Goal: Task Accomplishment & Management: Complete application form

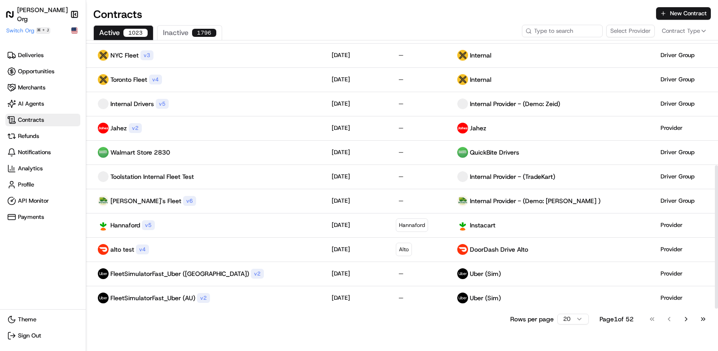
scroll to position [234, 0]
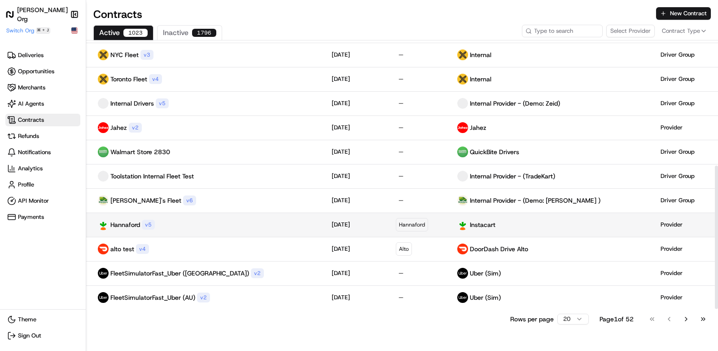
click at [210, 219] on div "Hannaford v 5" at bounding box center [205, 224] width 224 height 11
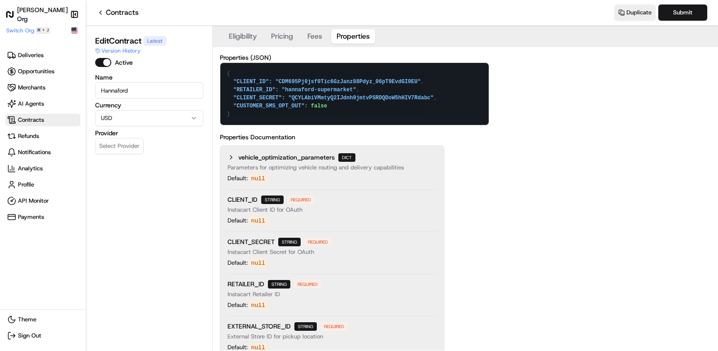
click at [333, 32] on button "Properties" at bounding box center [353, 36] width 44 height 14
click at [111, 14] on link "Contracts" at bounding box center [118, 12] width 42 height 11
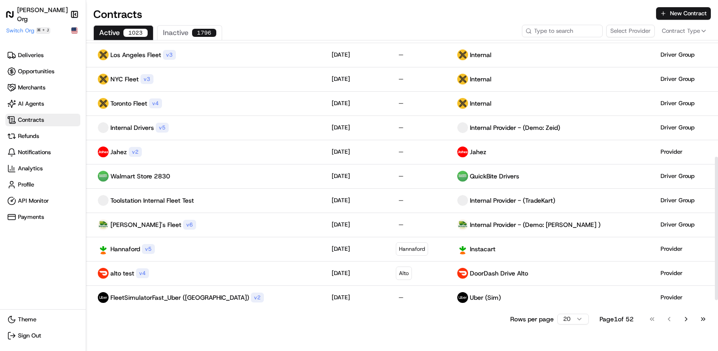
scroll to position [218, 0]
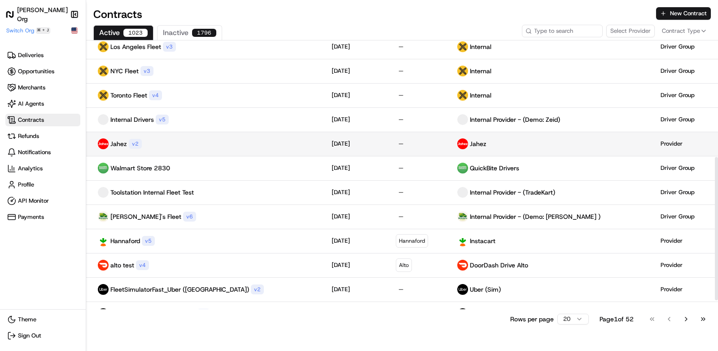
click at [202, 150] on td "Jahez v 2" at bounding box center [205, 144] width 238 height 24
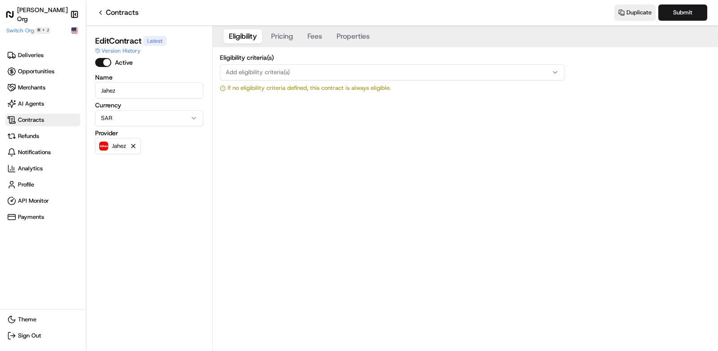
click at [335, 34] on button "Properties" at bounding box center [353, 36] width 44 height 14
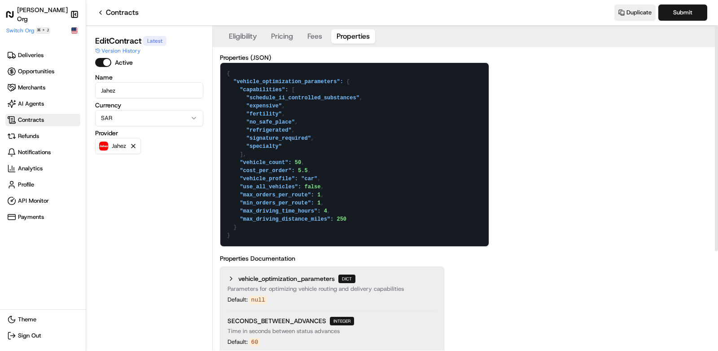
drag, startPoint x: 255, startPoint y: 239, endPoint x: 222, endPoint y: 67, distance: 175.2
click at [222, 67] on textarea "{ "vehicle_optimization_parameters": { "capabilities": [ "schedule_ii_controlle…" at bounding box center [354, 154] width 268 height 183
click at [76, 11] on rect at bounding box center [74, 14] width 6 height 6
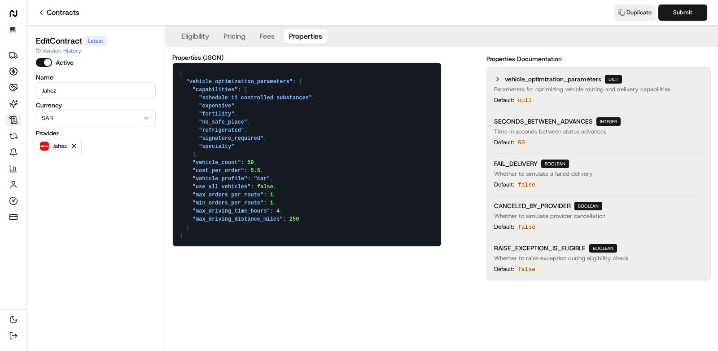
click at [63, 20] on nav "Contracts Duplicate Submit" at bounding box center [372, 13] width 691 height 26
click at [65, 16] on link "Contracts" at bounding box center [59, 12] width 42 height 11
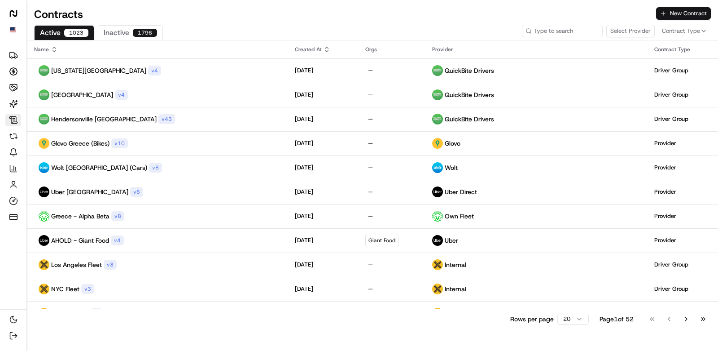
click at [689, 16] on button "New Contract" at bounding box center [683, 13] width 55 height 13
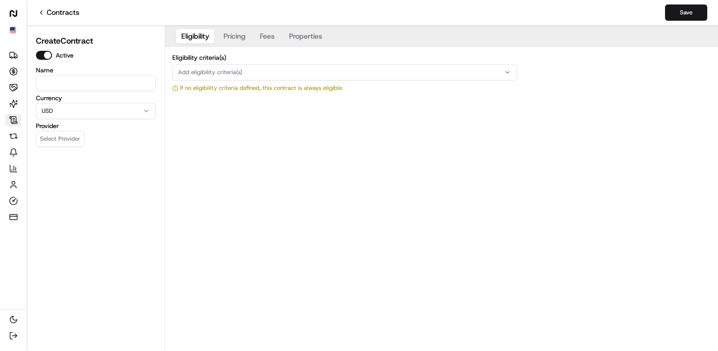
click at [97, 86] on input at bounding box center [96, 83] width 120 height 16
type input "Roadie_Sharebite_Demo"
click at [60, 139] on button "Select Provider" at bounding box center [60, 139] width 48 height 16
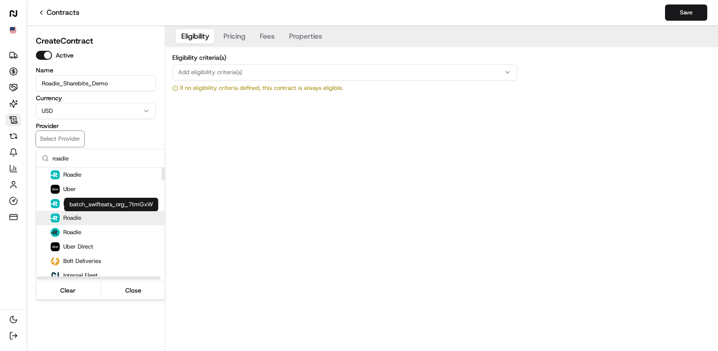
type input "roadie"
click at [92, 215] on div "Roadie" at bounding box center [111, 217] width 121 height 9
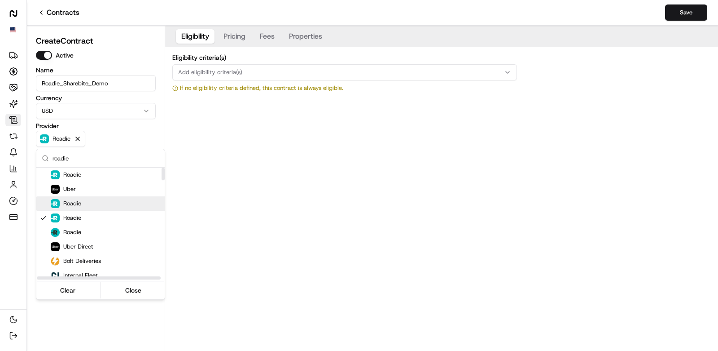
click at [222, 206] on html "Nash Org Deliveries Opportunities Merchants AI Agents Contracts Refunds Notific…" at bounding box center [359, 175] width 718 height 351
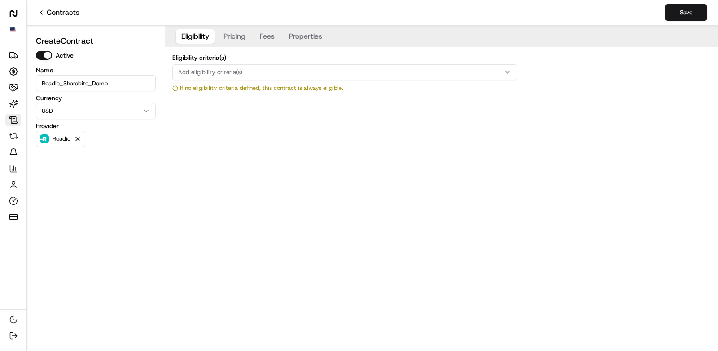
click at [237, 39] on button "Pricing" at bounding box center [234, 36] width 33 height 14
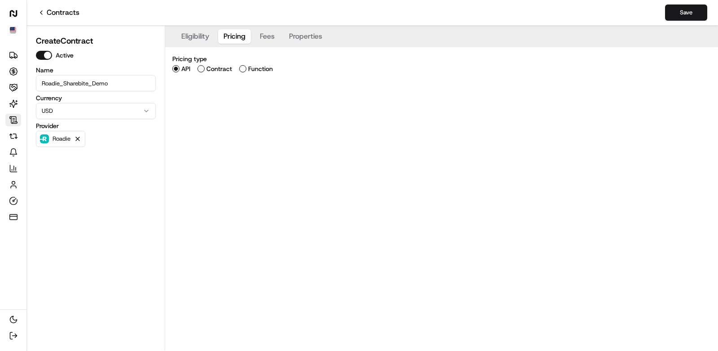
click at [215, 69] on label "Contract" at bounding box center [219, 69] width 26 height 6
click at [205, 69] on button "Contract" at bounding box center [200, 68] width 7 height 7
click at [215, 100] on span "Add contract type" at bounding box center [203, 102] width 50 height 8
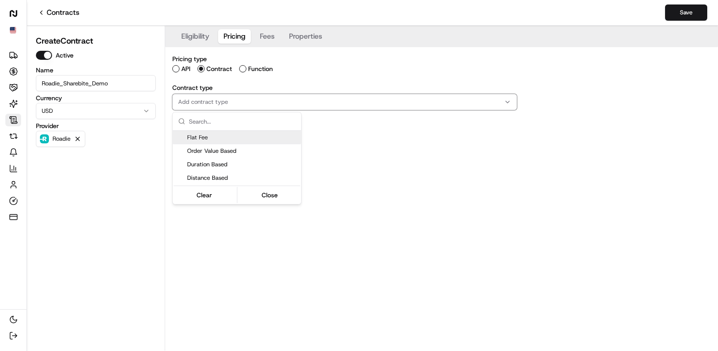
click at [218, 139] on span "Flat Fee" at bounding box center [242, 137] width 110 height 8
click at [345, 184] on html "Nash Org Deliveries Opportunities Merchants AI Agents Contracts Refunds Notific…" at bounding box center [359, 175] width 718 height 351
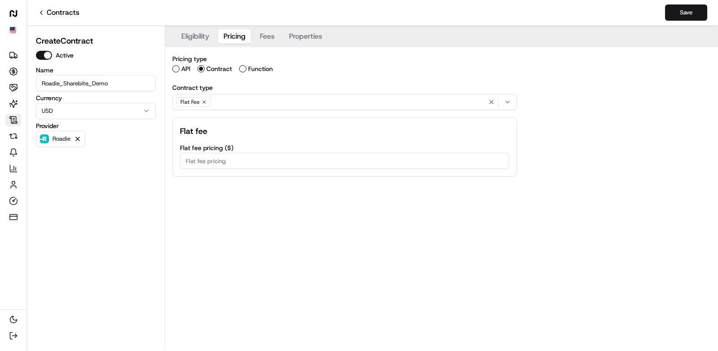
click at [299, 160] on input "Flat fee pricing ( $ )" at bounding box center [344, 161] width 329 height 16
type input "4.50"
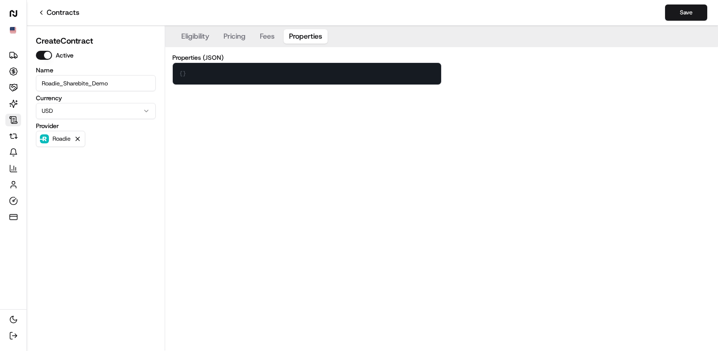
click at [300, 35] on button "Properties" at bounding box center [306, 36] width 44 height 14
drag, startPoint x: 247, startPoint y: 70, endPoint x: 123, endPoint y: 67, distance: 124.4
click at [123, 67] on div "Create Contract Active Name Roadie_Sharebite_Demo Currency USD Provider Roadie …" at bounding box center [372, 188] width 691 height 325
paste textarea ""vehicle_optimization_parameters": { "capabilities": [ "schedule_ii_controlled_…"
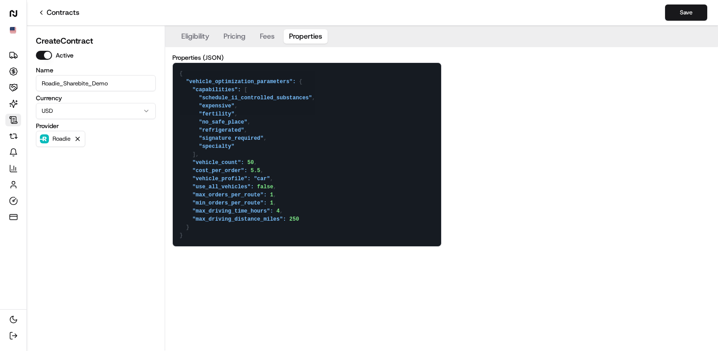
drag, startPoint x: 250, startPoint y: 154, endPoint x: 172, endPoint y: 63, distance: 119.1
click at [173, 63] on textarea "{ "vehicle_optimization_parameters": { "capabilities": [ "schedule_ii_controlle…" at bounding box center [307, 154] width 268 height 183
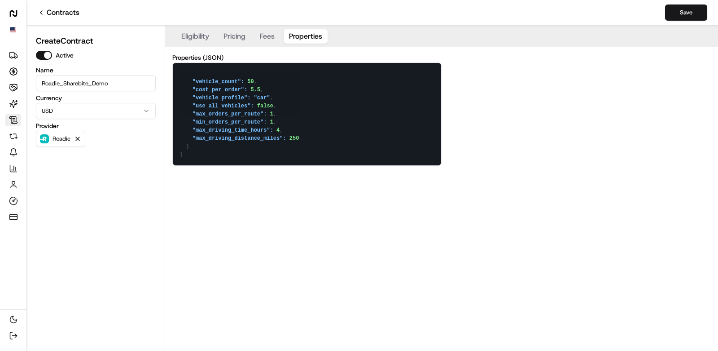
click at [272, 114] on textarea ""vehicle_count": 50, "cost_per_order": 5.5, "vehicle_profile": "car", "use_all_…" at bounding box center [307, 114] width 268 height 102
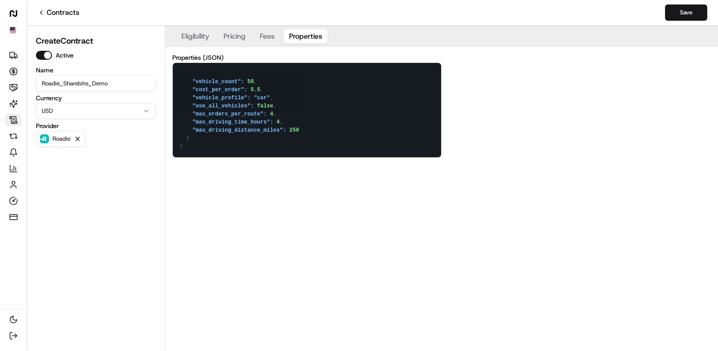
click at [281, 149] on textarea ""vehicle_count": 50, "cost_per_order": 5.5, "vehicle_profile": "car", "use_all_…" at bounding box center [307, 110] width 268 height 94
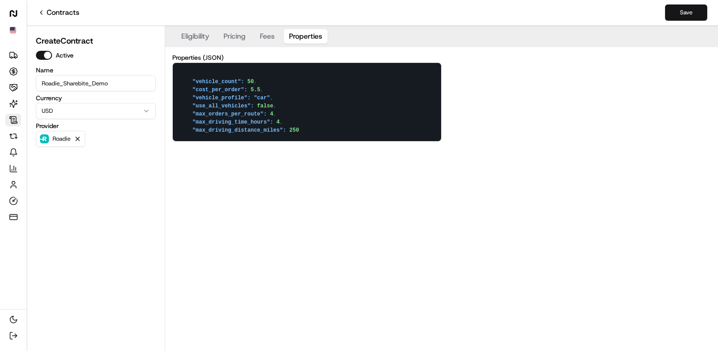
click at [699, 14] on button "Save" at bounding box center [686, 12] width 42 height 16
click at [280, 68] on textarea ""vehicle_count": 50, "cost_per_order": 5.5, "vehicle_profile": "car", "use_all_…" at bounding box center [307, 102] width 268 height 78
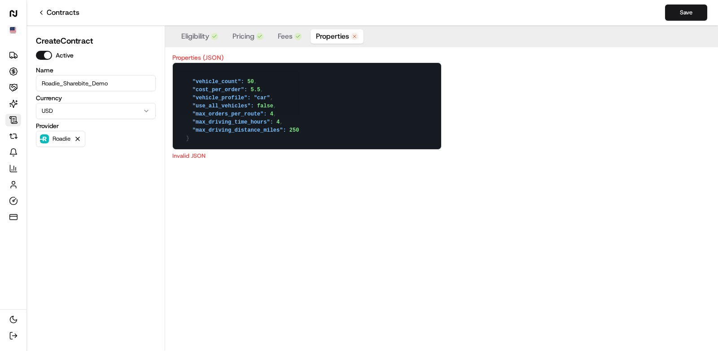
paste textarea "}"
click at [688, 16] on button "Save" at bounding box center [686, 12] width 42 height 16
click at [680, 9] on button "Save" at bounding box center [686, 12] width 42 height 16
drag, startPoint x: 208, startPoint y: 72, endPoint x: 160, endPoint y: 72, distance: 48.0
click at [162, 72] on div "Create Contract Active Name Roadie_Sharebite_Demo Currency USD Provider Roadie …" at bounding box center [372, 188] width 691 height 325
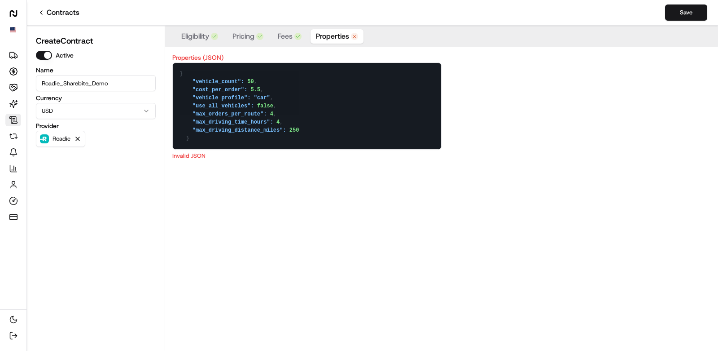
paste textarea "{"
type textarea "{ "vehicle_count": 50, "cost_per_order": 5.5, "vehicle_profile": "car", "use_al…"
click at [697, 16] on button "Save" at bounding box center [686, 12] width 42 height 16
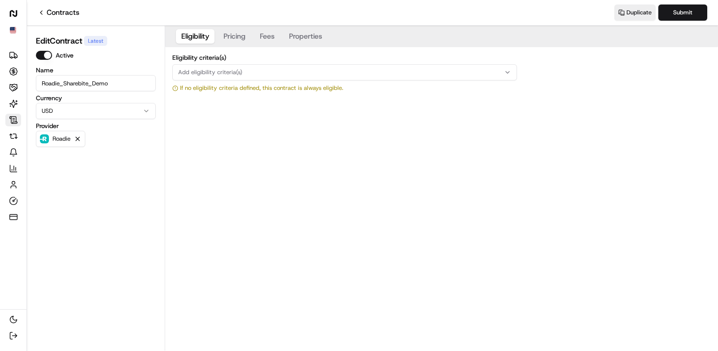
click at [240, 42] on button "Pricing" at bounding box center [234, 36] width 33 height 14
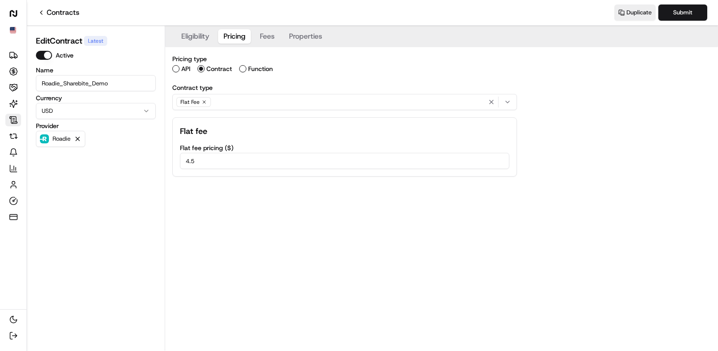
click at [276, 40] on button "Fees" at bounding box center [267, 36] width 26 height 14
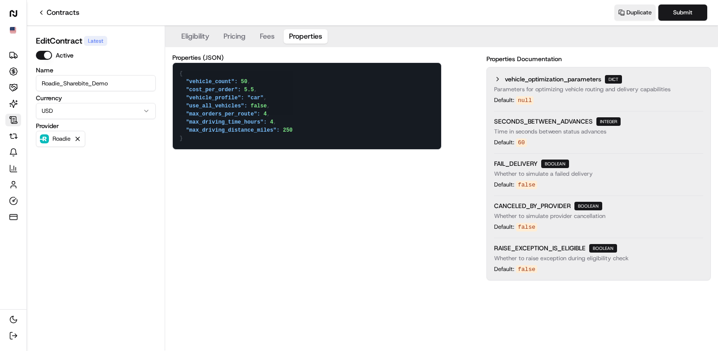
click at [302, 38] on button "Properties" at bounding box center [306, 36] width 44 height 14
click at [59, 140] on p "Roadie" at bounding box center [62, 138] width 18 height 7
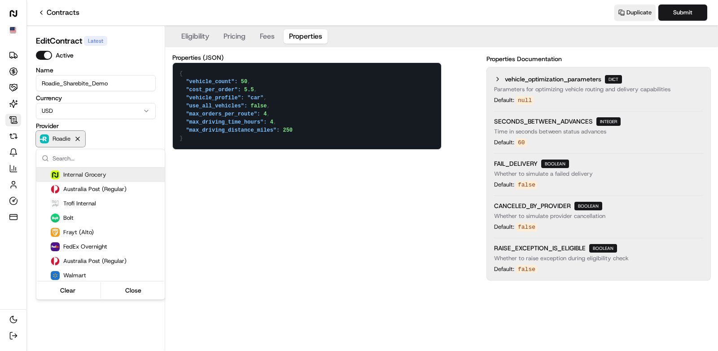
click at [59, 140] on html "Nash Org Deliveries Opportunities Merchants AI Agents Contracts Refunds Notific…" at bounding box center [359, 175] width 718 height 351
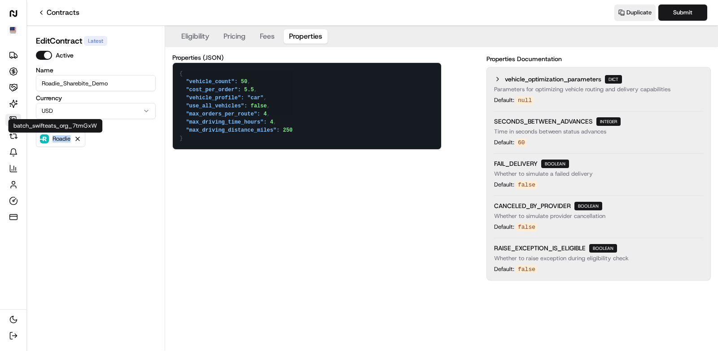
drag, startPoint x: 61, startPoint y: 136, endPoint x: 98, endPoint y: 125, distance: 38.9
click at [98, 125] on body "Nash Org Deliveries Opportunities Merchants AI Agents Contracts Refunds Notific…" at bounding box center [359, 175] width 718 height 351
drag, startPoint x: 95, startPoint y: 126, endPoint x: 77, endPoint y: 126, distance: 18.4
drag, startPoint x: 195, startPoint y: 140, endPoint x: 170, endPoint y: 61, distance: 83.5
click at [170, 61] on div "Properties (JSON) { "vehicle_count": 50, "cost_per_order": 5.5, "vehicle_profil…" at bounding box center [441, 167] width 553 height 240
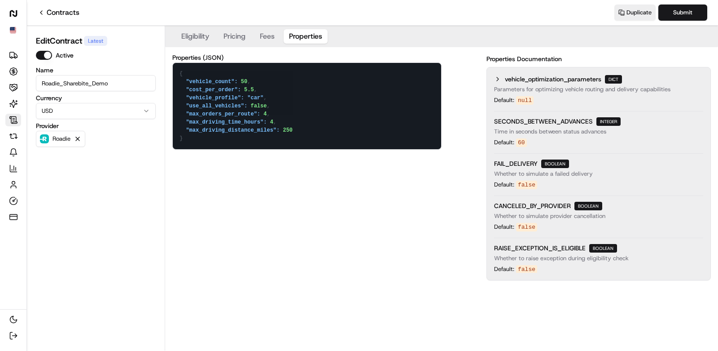
click at [44, 14] on icon at bounding box center [41, 12] width 7 height 7
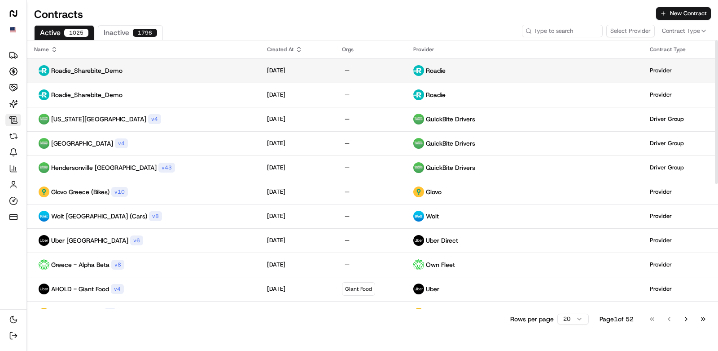
click at [152, 77] on td "Roadie_Sharebite_Demo" at bounding box center [143, 70] width 233 height 24
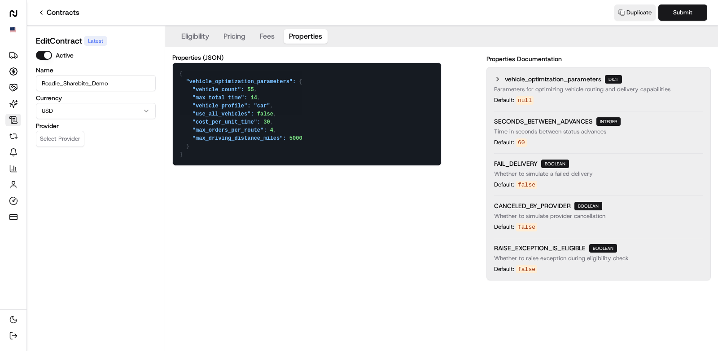
click at [303, 32] on button "Properties" at bounding box center [306, 36] width 44 height 14
click at [305, 82] on textarea "{ "vehicle_optimization_parameters": { "vehicle_count": 55, "max_total_time": 1…" at bounding box center [307, 114] width 268 height 102
drag, startPoint x: 310, startPoint y: 82, endPoint x: 172, endPoint y: 82, distance: 137.8
click at [173, 82] on textarea "{ "vehicle_optimization_parameters": { "vehicle_count": 55, "max_total_time": 1…" at bounding box center [307, 114] width 268 height 102
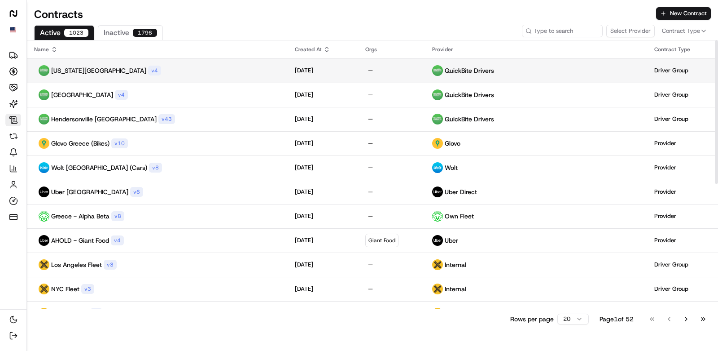
click at [135, 73] on div "New York City v 4" at bounding box center [157, 70] width 246 height 11
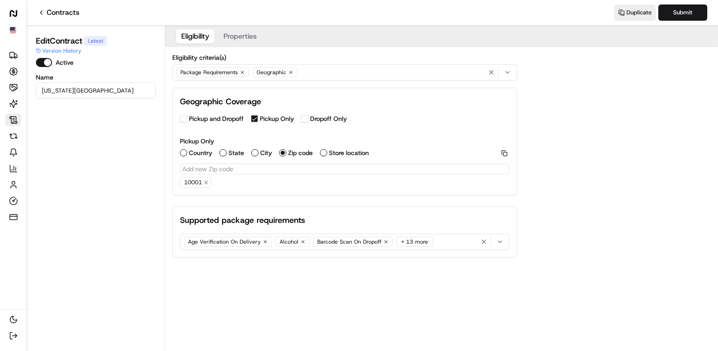
click at [246, 36] on button "Properties" at bounding box center [240, 36] width 44 height 14
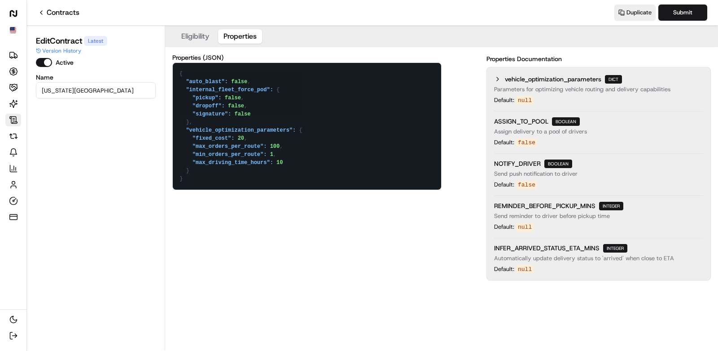
drag, startPoint x: 204, startPoint y: 74, endPoint x: 169, endPoint y: 72, distance: 35.0
click at [169, 72] on div "Properties (JSON) { "auto_blast": false, "internal_fleet_force_pod": { "pickup"…" at bounding box center [441, 167] width 553 height 240
click at [70, 13] on link "Contracts" at bounding box center [59, 12] width 42 height 11
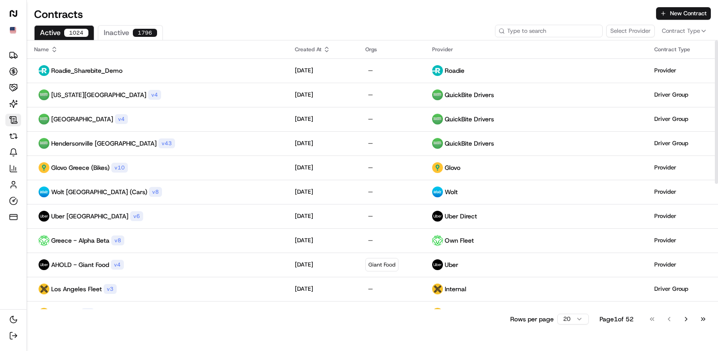
click at [541, 32] on input at bounding box center [549, 31] width 108 height 13
type input "dragonfly"
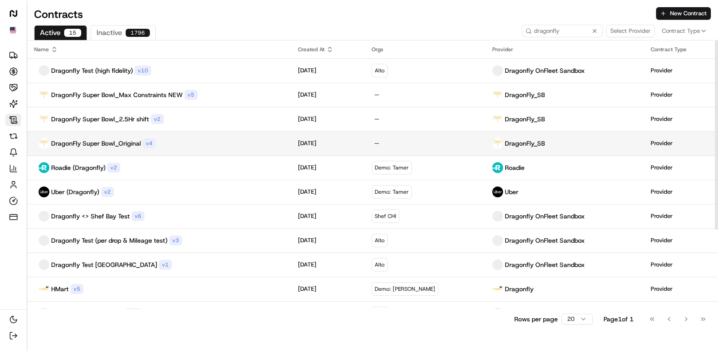
click at [199, 140] on div "DragonFly Super Bowl_Original v 4" at bounding box center [159, 143] width 250 height 11
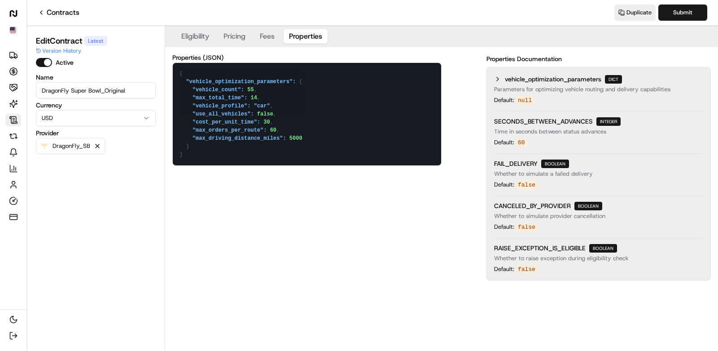
click at [299, 31] on button "Properties" at bounding box center [306, 36] width 44 height 14
drag, startPoint x: 195, startPoint y: 158, endPoint x: 176, endPoint y: 55, distance: 104.1
click at [176, 55] on div "Properties (JSON) { "vehicle_optimization_parameters": { "vehicle_count": 55, "…" at bounding box center [306, 109] width 269 height 111
click at [44, 11] on icon at bounding box center [41, 12] width 7 height 7
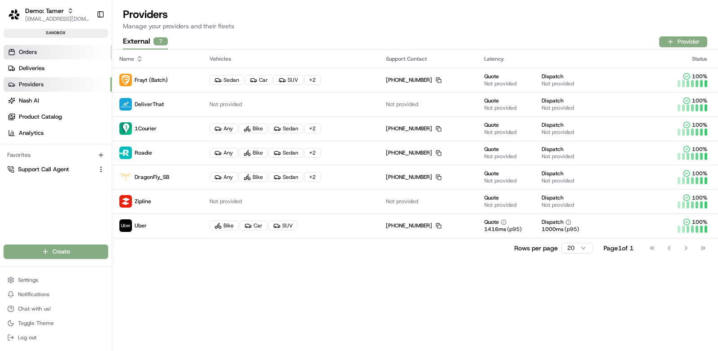
click at [62, 57] on link "Orders" at bounding box center [58, 52] width 108 height 14
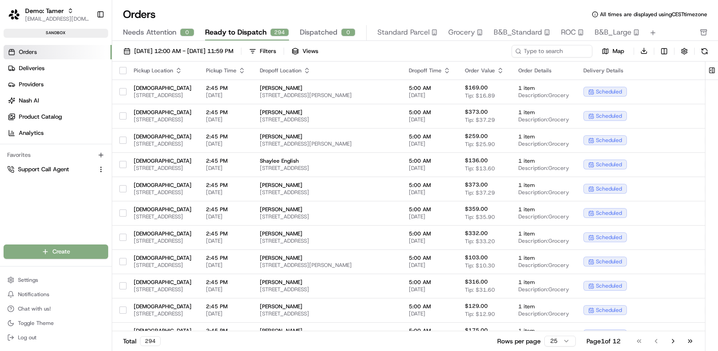
click at [123, 72] on button "button" at bounding box center [122, 70] width 7 height 7
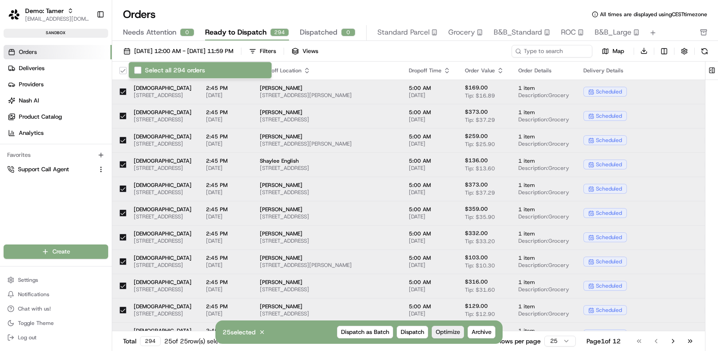
click at [451, 331] on span "Optimize" at bounding box center [448, 332] width 24 height 8
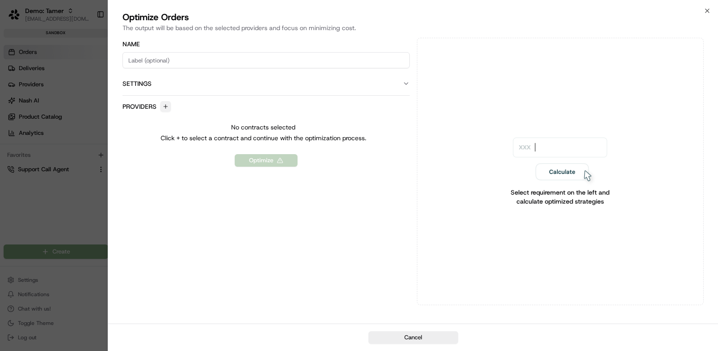
click at [163, 105] on button "button" at bounding box center [165, 106] width 11 height 11
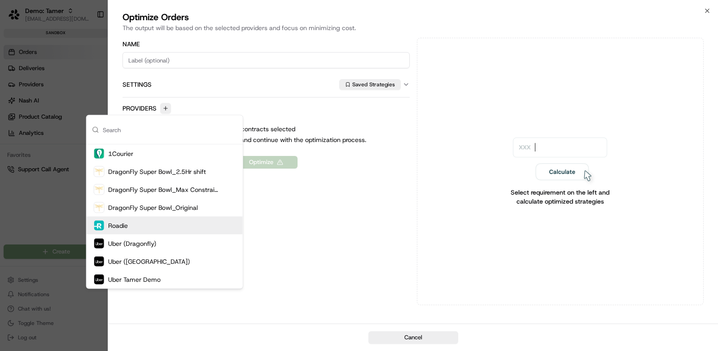
click at [182, 225] on div "Roadie" at bounding box center [165, 225] width 156 height 18
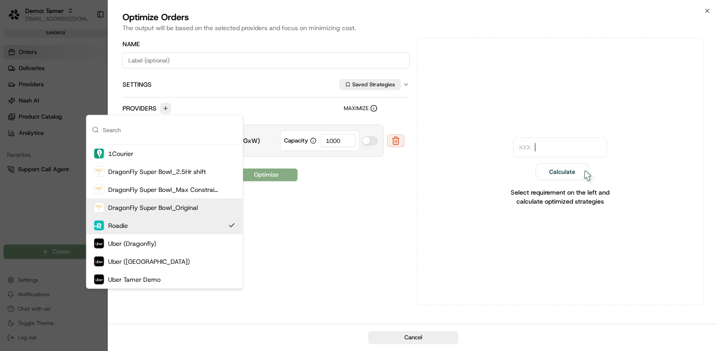
click at [216, 206] on div "DragonFly Super Bowl_Original" at bounding box center [165, 207] width 156 height 18
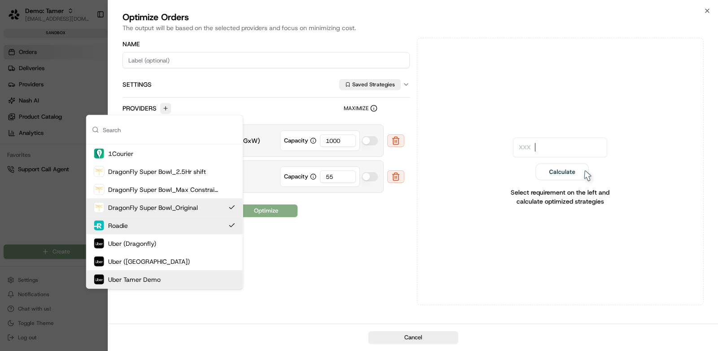
click at [210, 276] on div "Uber Tamer Demo" at bounding box center [165, 279] width 156 height 18
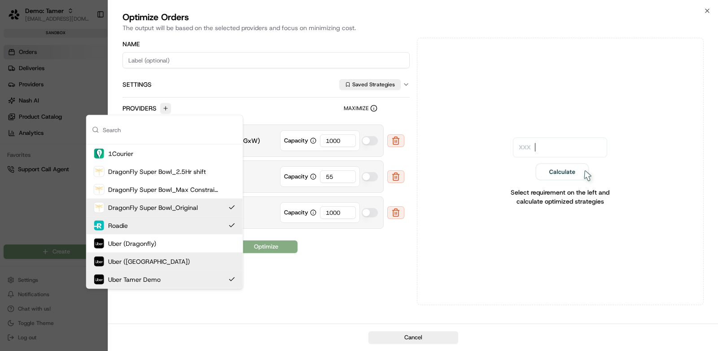
click at [312, 281] on div "Name Settings Saved Strategies Providers Maximize Roadie (batch_swifteats_org_7…" at bounding box center [266, 171] width 287 height 267
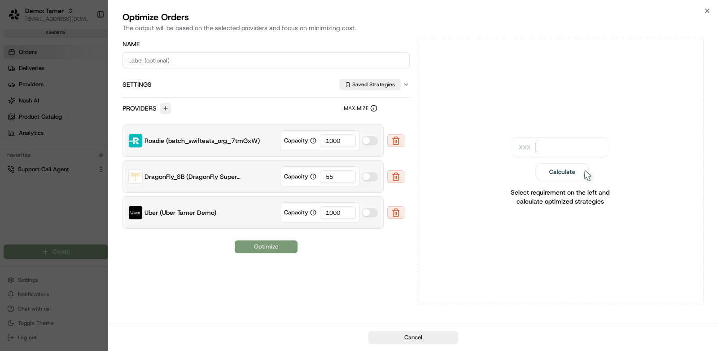
click at [276, 241] on button "Optimize" at bounding box center [266, 246] width 63 height 13
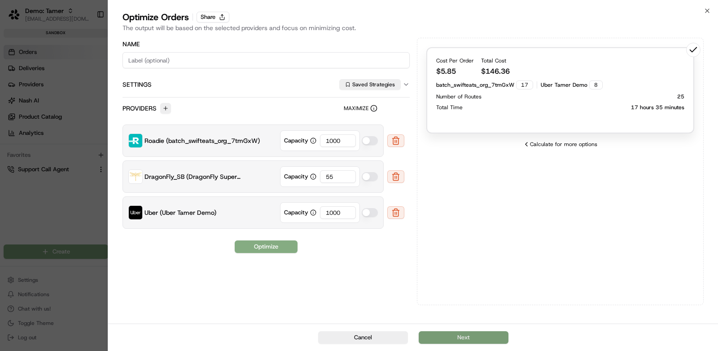
click at [466, 342] on button "Next" at bounding box center [464, 337] width 90 height 13
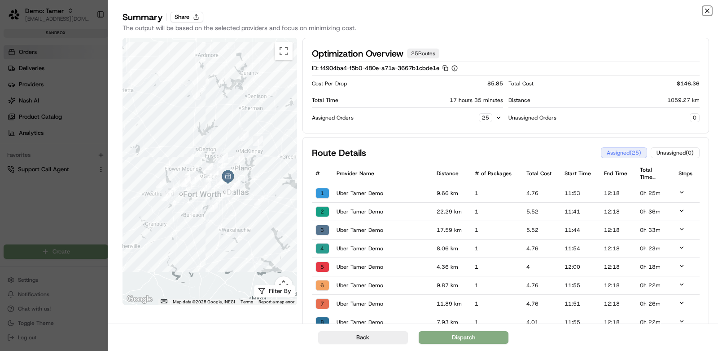
click at [705, 10] on icon "button" at bounding box center [707, 10] width 7 height 7
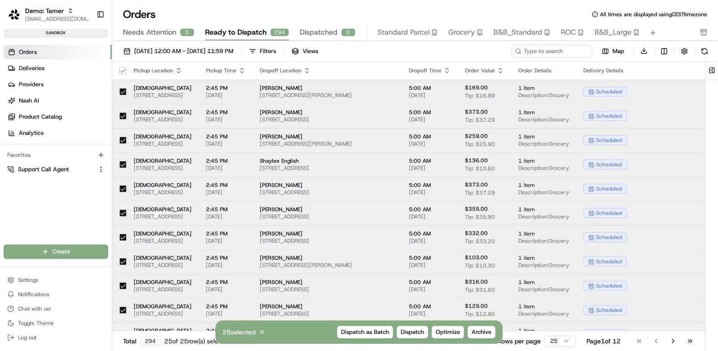
click at [72, 76] on ul "Orders Deliveries Providers Nash AI Product Catalog Analytics" at bounding box center [58, 92] width 108 height 95
click at [71, 79] on link "Providers" at bounding box center [58, 84] width 108 height 14
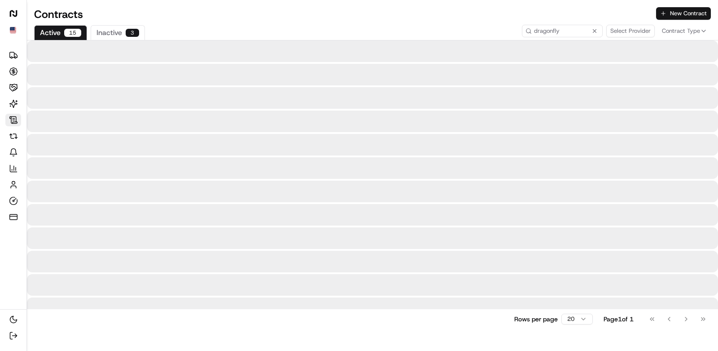
click at [684, 13] on button "New Contract" at bounding box center [683, 13] width 55 height 13
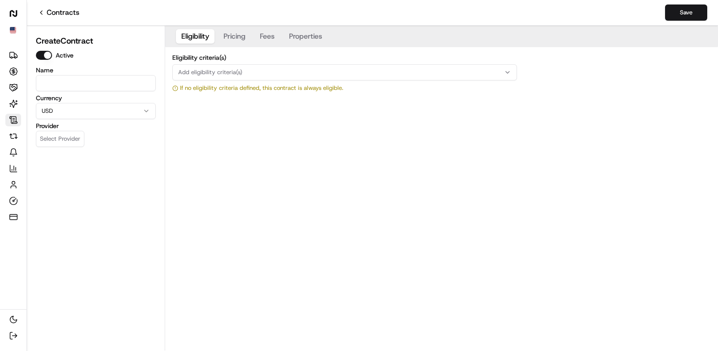
click at [92, 78] on input at bounding box center [96, 83] width 120 height 16
type input "Roadie_Sharebite_Demo"
click at [59, 135] on button "Select Provider" at bounding box center [60, 139] width 48 height 16
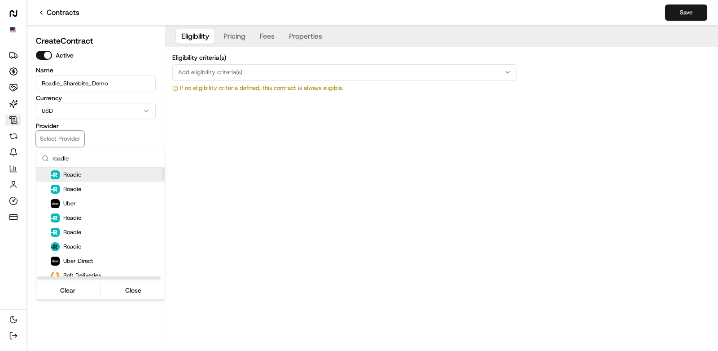
type input "roadie"
click at [95, 173] on div "Roadie" at bounding box center [111, 174] width 121 height 9
click at [214, 177] on html "Nash Org Deliveries Opportunities Merchants AI Agents Contracts Refunds Notific…" at bounding box center [359, 175] width 718 height 351
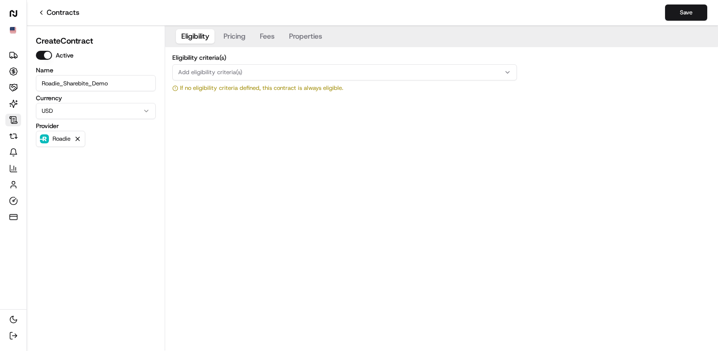
click at [232, 32] on button "Pricing" at bounding box center [234, 36] width 33 height 14
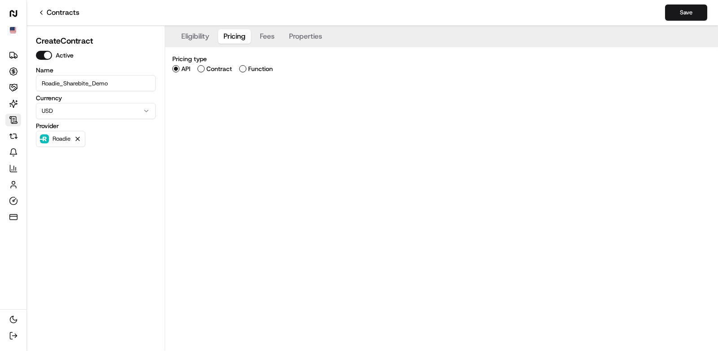
click at [214, 67] on label "Contract" at bounding box center [219, 69] width 26 height 6
click at [205, 67] on button "Contract" at bounding box center [200, 68] width 7 height 7
click at [214, 107] on button "Add contract type" at bounding box center [344, 102] width 345 height 16
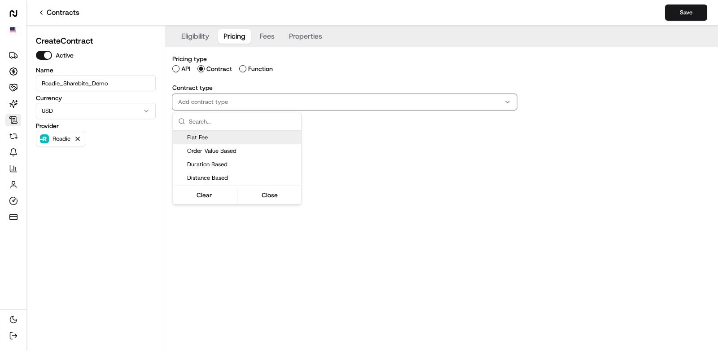
click at [219, 141] on div "Flat Fee" at bounding box center [237, 137] width 128 height 13
click at [371, 218] on html "Nash Org Deliveries Opportunities Merchants AI Agents Contracts Refunds Notific…" at bounding box center [359, 175] width 718 height 351
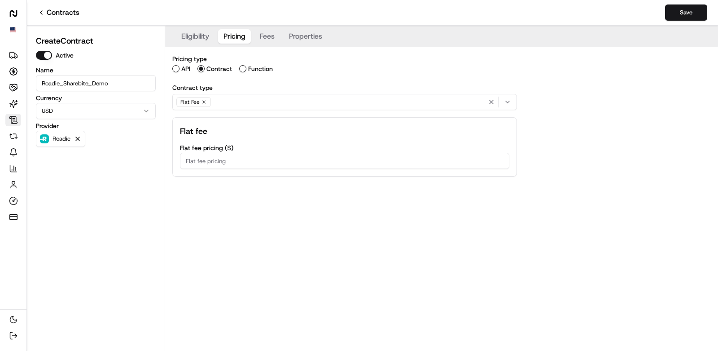
click at [294, 162] on input "Flat fee pricing ( $ )" at bounding box center [344, 161] width 329 height 16
type input "4.5"
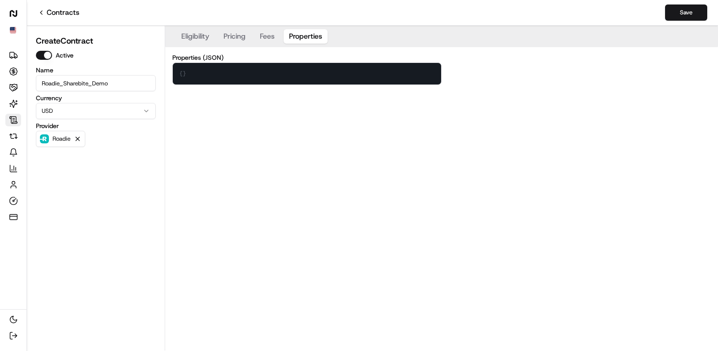
click at [311, 31] on button "Properties" at bounding box center [306, 36] width 44 height 14
drag, startPoint x: 244, startPoint y: 69, endPoint x: 146, endPoint y: 68, distance: 98.3
click at [146, 68] on div "Create Contract Active Name Roadie_Sharebite_Demo Currency USD Provider Roadie …" at bounding box center [372, 188] width 691 height 325
drag, startPoint x: 199, startPoint y: 71, endPoint x: 170, endPoint y: 71, distance: 28.7
click at [170, 71] on div "Properties (JSON) {} { }" at bounding box center [441, 69] width 553 height 45
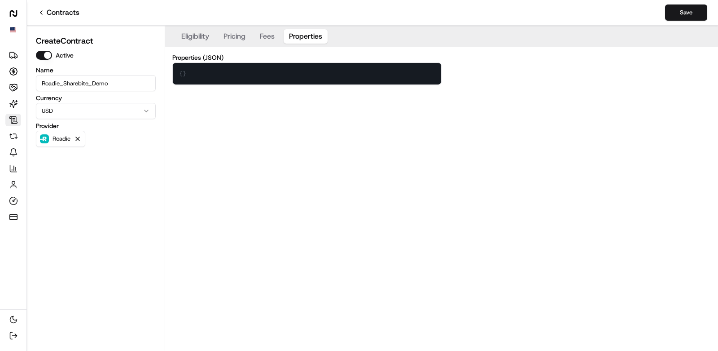
paste textarea ""vehicle_optimization_parameters": { "vehicle_count": 55, "max_total_time": 14,…"
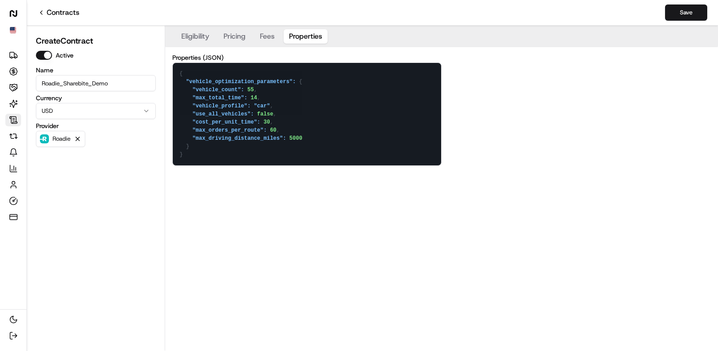
click at [291, 205] on div "Eligibility Pricing Fees Properties Properties (JSON) { "vehicle_optimization_p…" at bounding box center [441, 188] width 553 height 325
click at [276, 128] on textarea "{ "vehicle_optimization_parameters": { "vehicle_count": 55, "max_total_time": 1…" at bounding box center [307, 114] width 268 height 102
click at [323, 152] on textarea "{ "vehicle_optimization_parameters": { "vehicle_count": 55, "max_total_time": 1…" at bounding box center [307, 114] width 268 height 102
type textarea "{ "vehicle_optimization_parameters": { "vehicle_count": 55, "max_total_time": 1…"
click at [678, 15] on button "Save" at bounding box center [686, 12] width 42 height 16
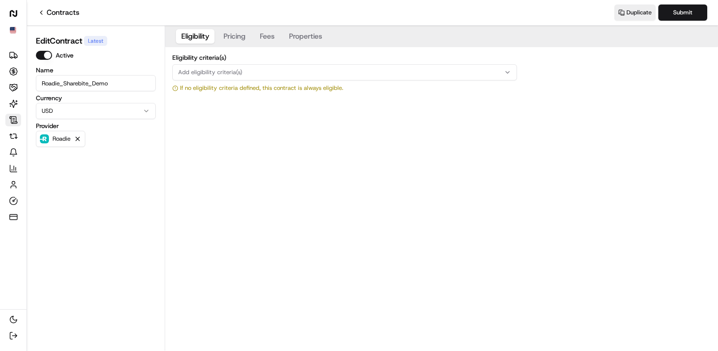
click at [66, 14] on link "Contracts" at bounding box center [59, 12] width 42 height 11
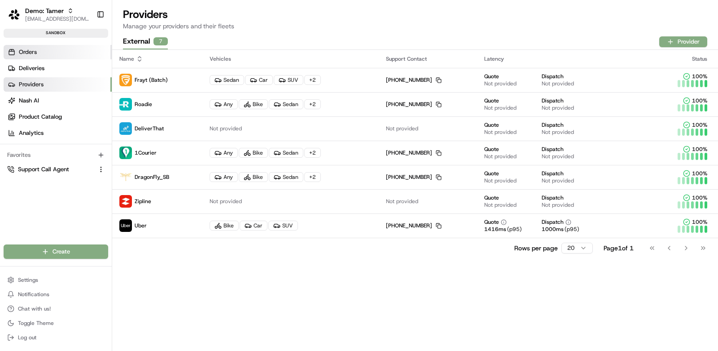
click at [63, 54] on link "Orders" at bounding box center [58, 52] width 108 height 14
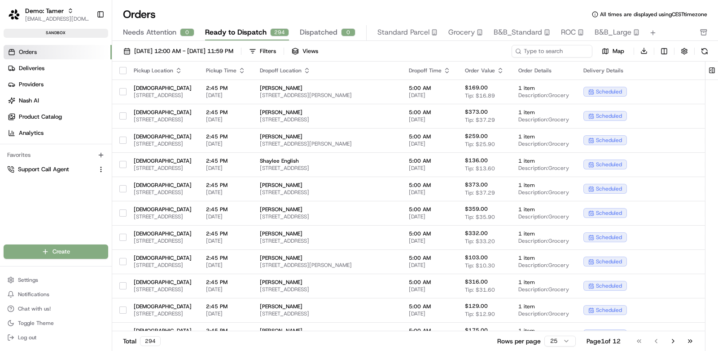
click at [127, 68] on th "Pickup Location" at bounding box center [163, 70] width 72 height 18
click at [566, 345] on html "Demo: Tamer [EMAIL_ADDRESS][DOMAIN_NAME] Toggle Sidebar sandbox Orders Deliveri…" at bounding box center [359, 175] width 718 height 351
click at [126, 71] on button "button" at bounding box center [122, 70] width 7 height 7
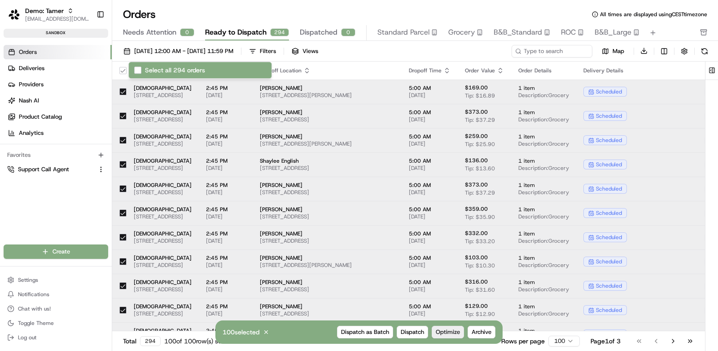
click at [447, 333] on span "Optimize" at bounding box center [448, 332] width 24 height 8
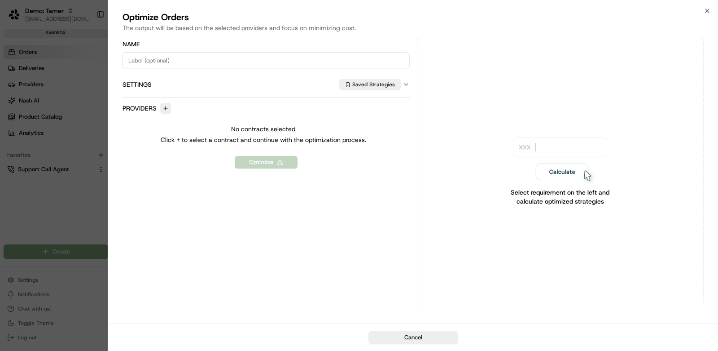
click at [173, 110] on div "Providers" at bounding box center [266, 108] width 287 height 11
click at [161, 106] on button "button" at bounding box center [165, 108] width 11 height 11
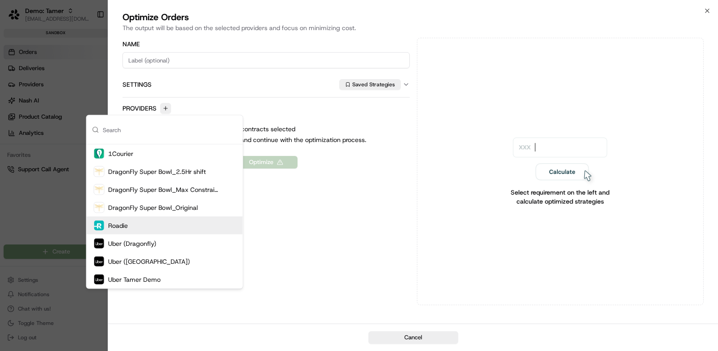
click at [189, 227] on div "Roadie" at bounding box center [165, 225] width 156 height 18
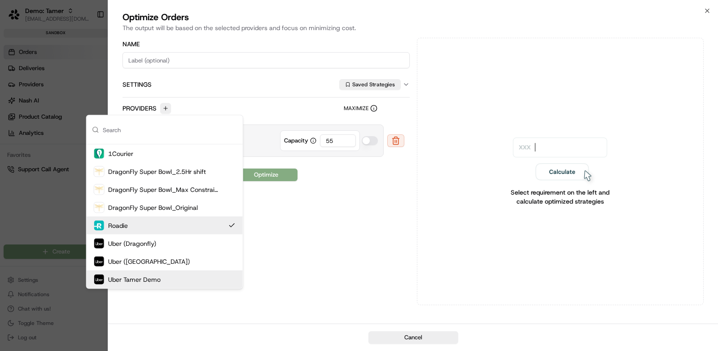
click at [200, 275] on div "Uber Tamer Demo" at bounding box center [165, 279] width 156 height 18
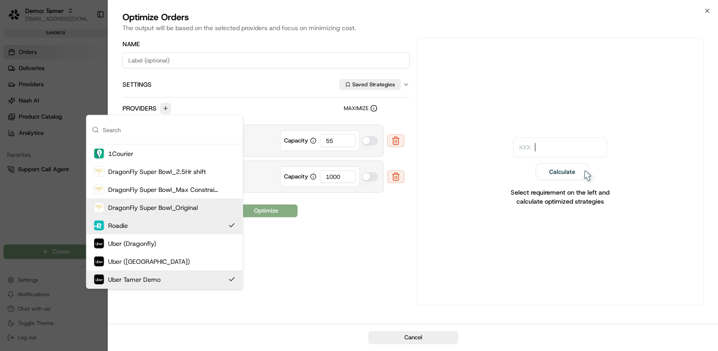
click at [203, 206] on div "DragonFly Super Bowl_Original" at bounding box center [165, 207] width 156 height 18
click at [342, 244] on div "Optimize" at bounding box center [266, 246] width 287 height 13
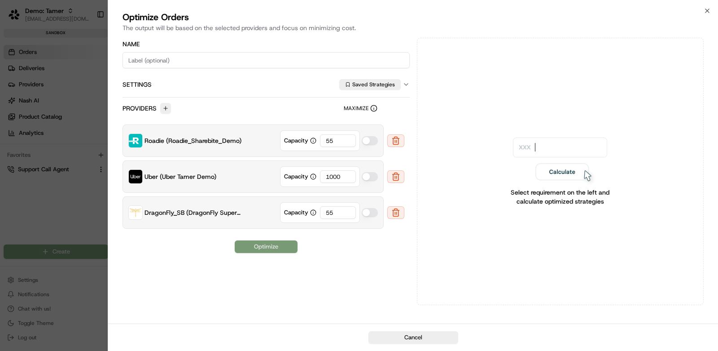
click at [281, 246] on button "Optimize" at bounding box center [266, 246] width 63 height 13
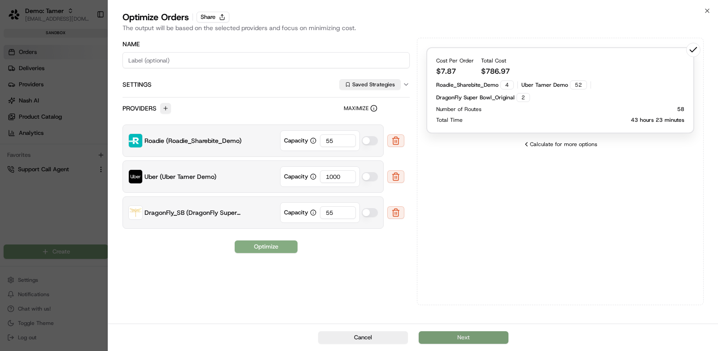
click at [454, 338] on button "Next" at bounding box center [464, 337] width 90 height 13
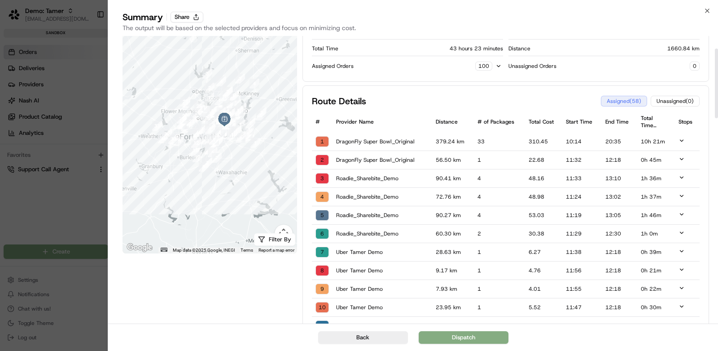
scroll to position [54, 0]
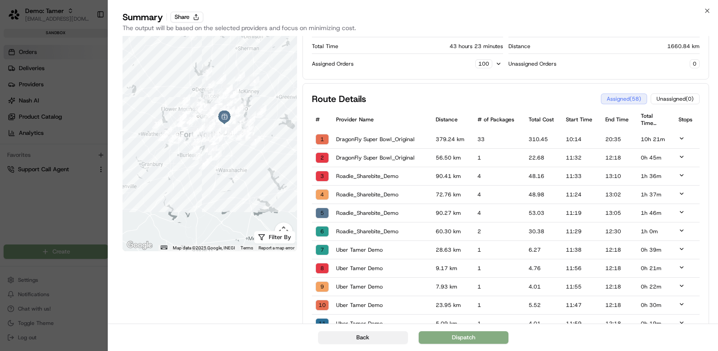
click at [388, 335] on button "Back" at bounding box center [363, 337] width 90 height 13
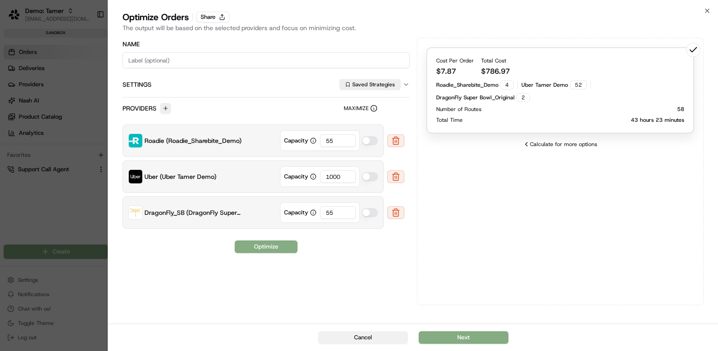
scroll to position [0, 0]
click at [392, 210] on button at bounding box center [395, 212] width 17 height 13
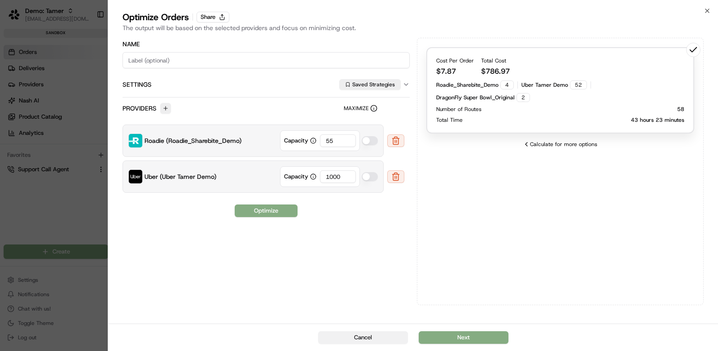
click at [373, 336] on button "Cancel" at bounding box center [363, 337] width 90 height 13
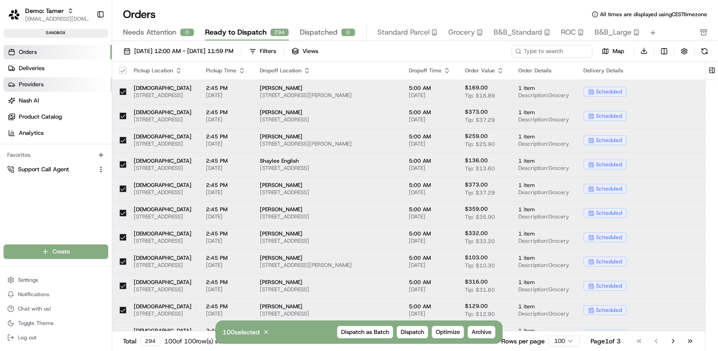
click at [41, 81] on span "Providers" at bounding box center [31, 84] width 25 height 8
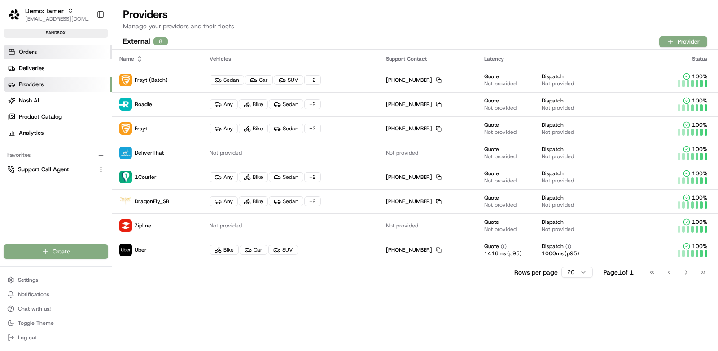
click at [64, 55] on link "Orders" at bounding box center [58, 52] width 108 height 14
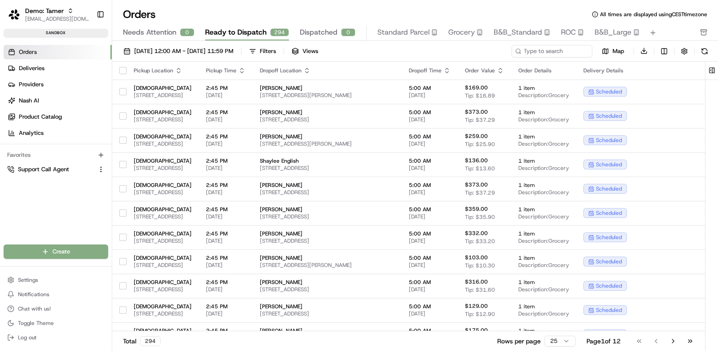
click at [124, 68] on button "button" at bounding box center [122, 70] width 7 height 7
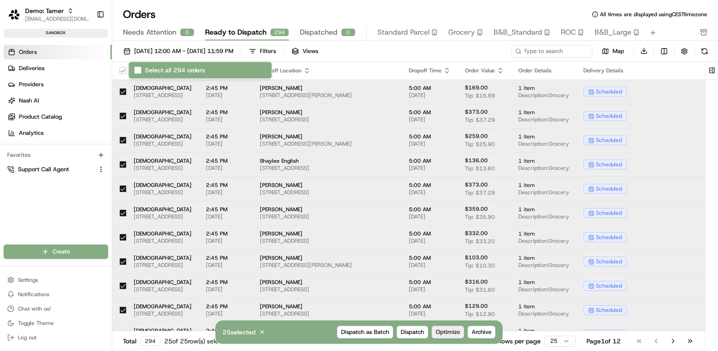
click at [454, 328] on span "Optimize" at bounding box center [448, 332] width 24 height 8
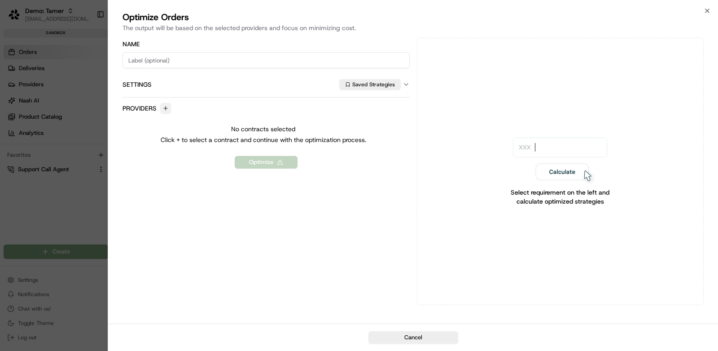
click at [169, 108] on button "button" at bounding box center [165, 108] width 11 height 11
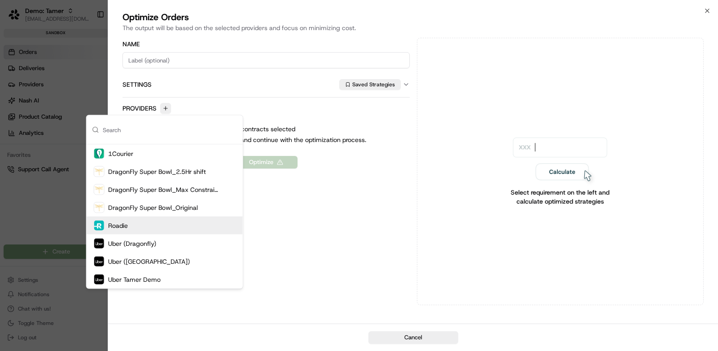
click at [191, 224] on div "Roadie" at bounding box center [165, 225] width 156 height 18
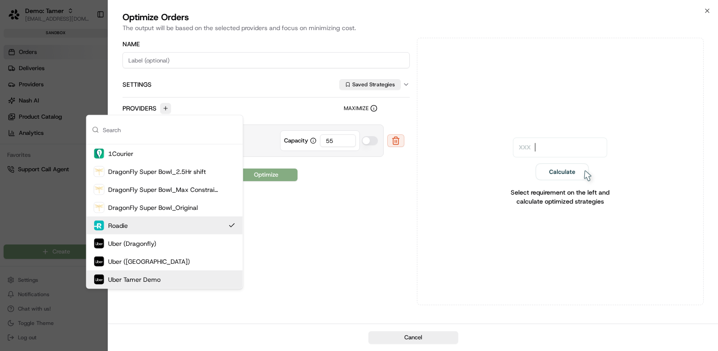
click at [181, 271] on div "Uber Tamer Demo" at bounding box center [165, 279] width 156 height 18
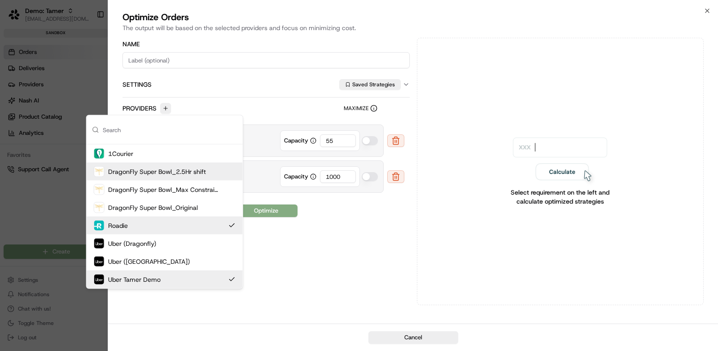
click at [61, 100] on div at bounding box center [359, 175] width 718 height 351
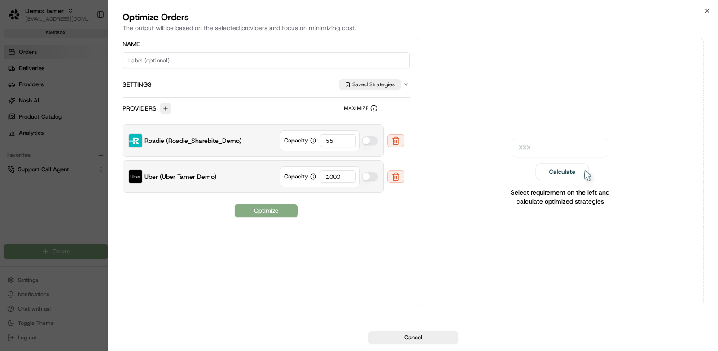
click at [61, 100] on div at bounding box center [359, 175] width 718 height 351
click at [404, 335] on button "Cancel" at bounding box center [413, 337] width 90 height 13
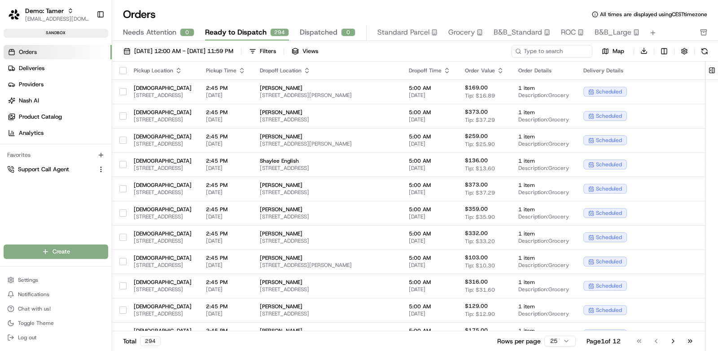
click at [124, 70] on button "button" at bounding box center [122, 70] width 7 height 7
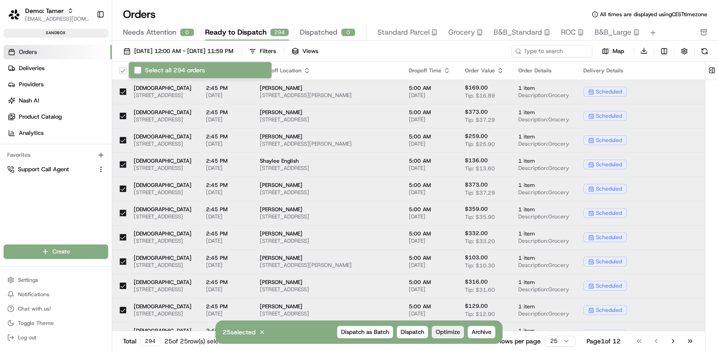
click at [444, 336] on button "Optimize" at bounding box center [448, 331] width 32 height 13
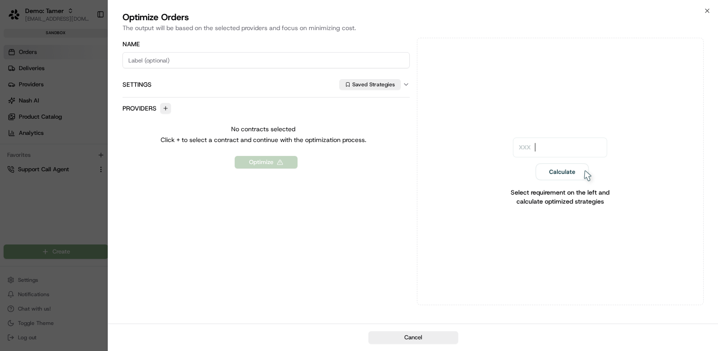
click at [151, 107] on label "Providers" at bounding box center [140, 108] width 34 height 9
click at [164, 109] on button "button" at bounding box center [165, 108] width 11 height 11
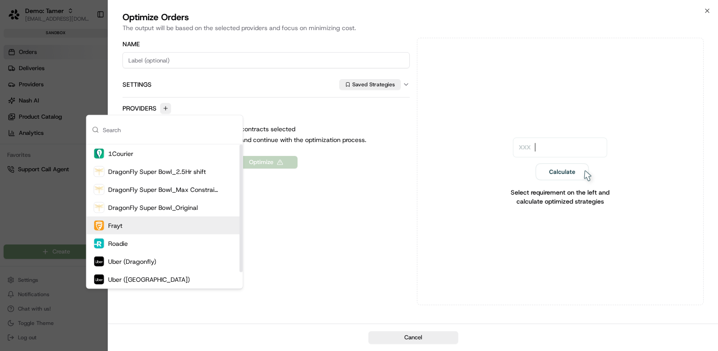
click at [153, 221] on div "Frayt" at bounding box center [165, 225] width 156 height 18
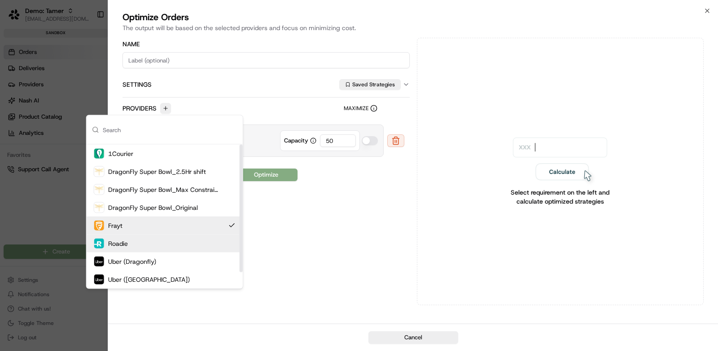
click at [155, 239] on div "Roadie" at bounding box center [165, 243] width 156 height 18
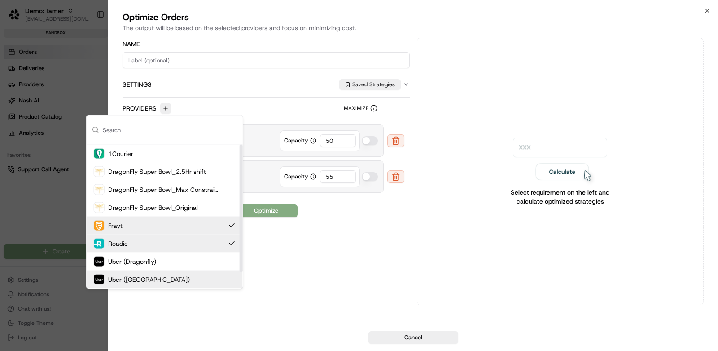
scroll to position [18, 0]
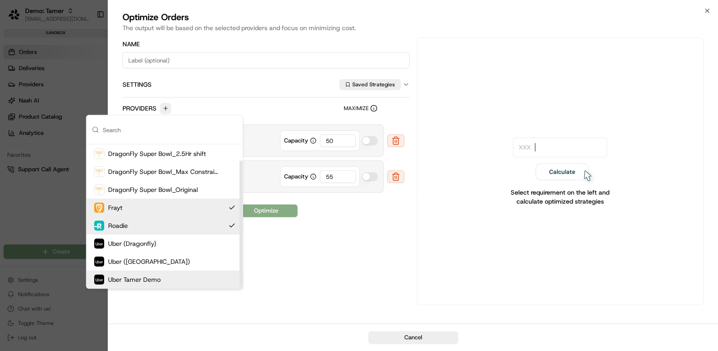
click at [183, 284] on div "Uber Tamer Demo" at bounding box center [165, 279] width 156 height 18
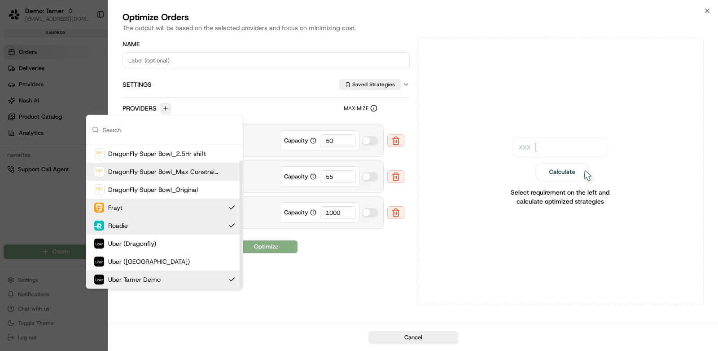
scroll to position [0, 0]
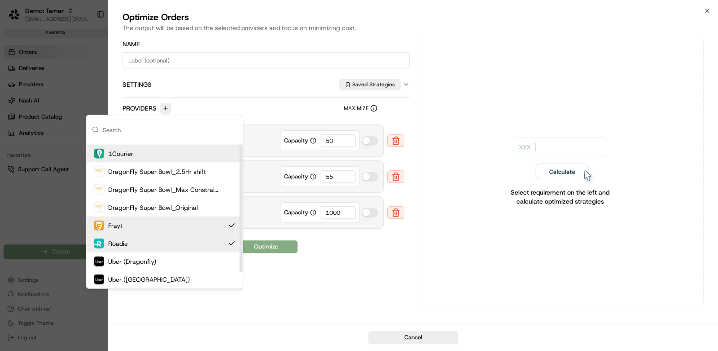
click at [193, 154] on div "1Courier" at bounding box center [165, 154] width 156 height 18
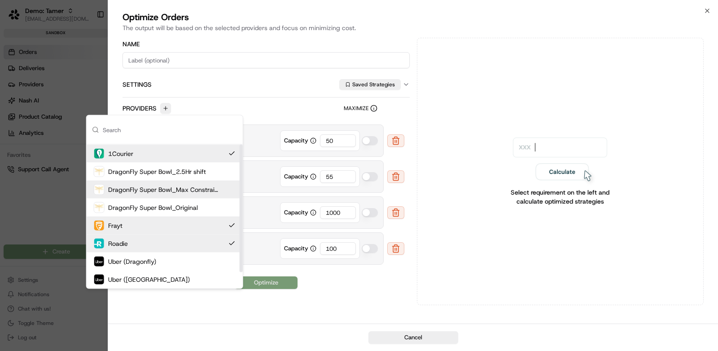
click at [289, 277] on button "Optimize" at bounding box center [266, 282] width 63 height 13
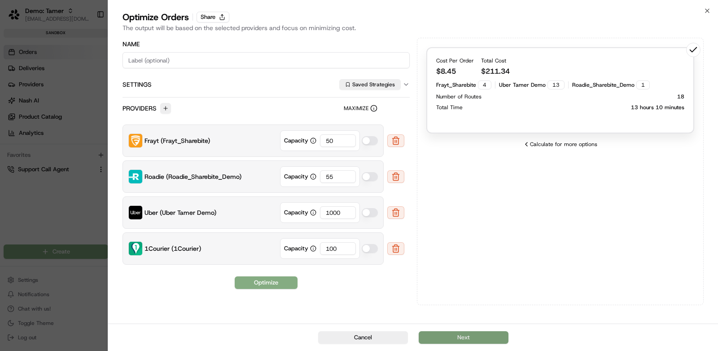
click at [474, 340] on button "Next" at bounding box center [464, 337] width 90 height 13
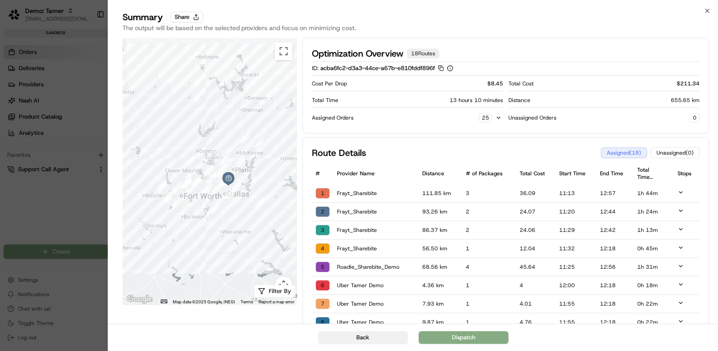
click at [392, 337] on button "Back" at bounding box center [363, 337] width 90 height 13
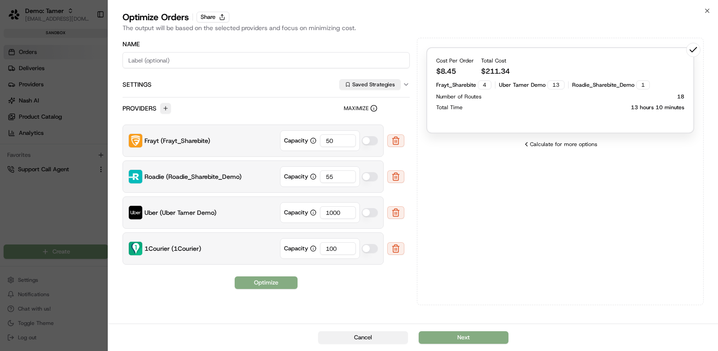
click at [390, 335] on button "Cancel" at bounding box center [363, 337] width 90 height 13
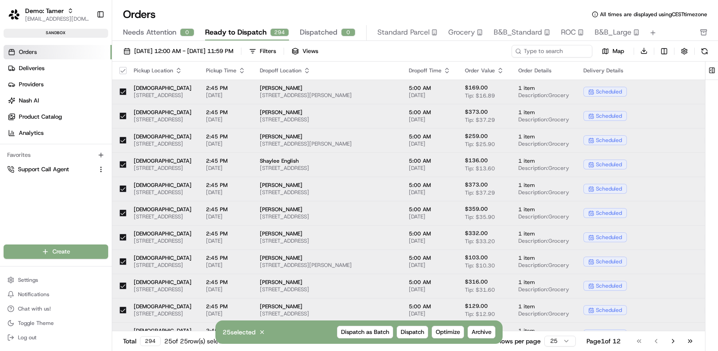
click at [563, 342] on html "Demo: Tamer tamer@usenash.com Toggle Sidebar sandbox Orders Deliveries Provider…" at bounding box center [359, 175] width 718 height 351
click at [124, 72] on button "button" at bounding box center [122, 70] width 7 height 7
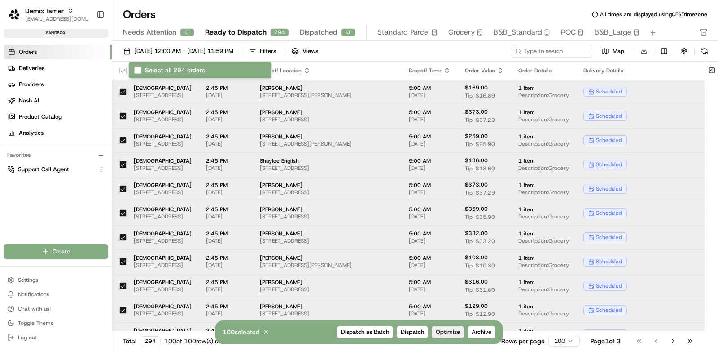
click at [447, 332] on span "Optimize" at bounding box center [448, 332] width 24 height 8
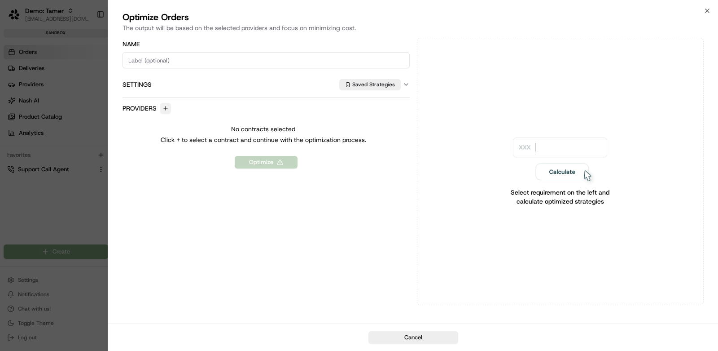
click at [167, 110] on button "button" at bounding box center [165, 108] width 11 height 11
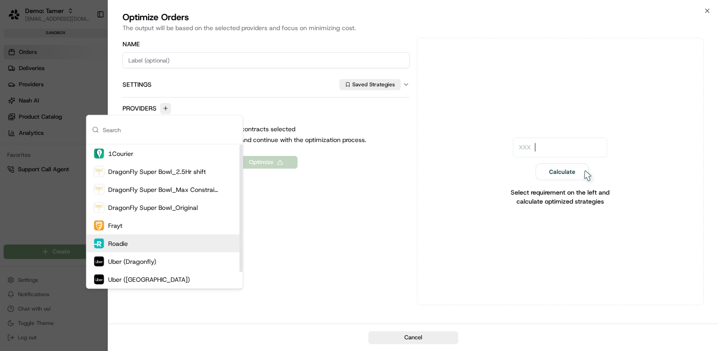
click at [192, 234] on div "Roadie" at bounding box center [165, 243] width 156 height 18
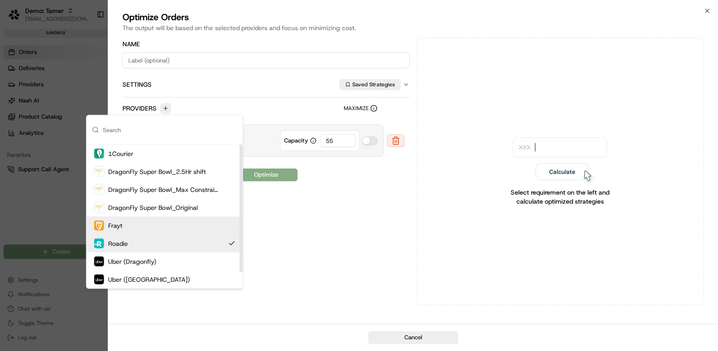
click at [199, 226] on div "Frayt" at bounding box center [165, 225] width 156 height 18
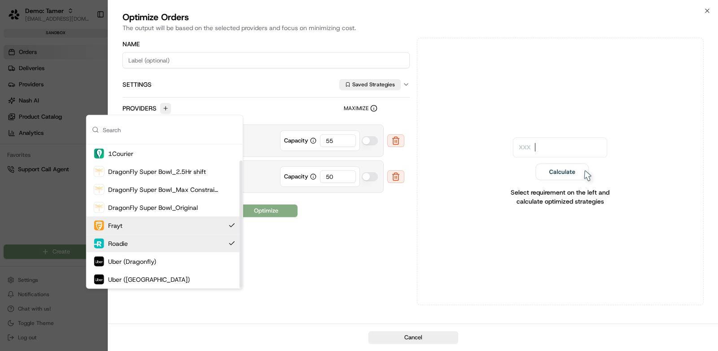
scroll to position [18, 0]
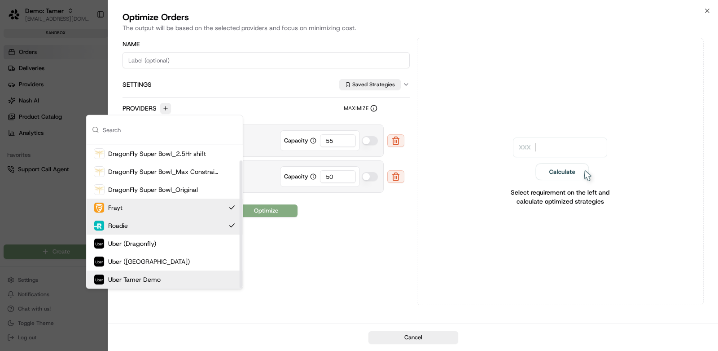
click at [194, 284] on div "Uber Tamer Demo" at bounding box center [165, 279] width 156 height 18
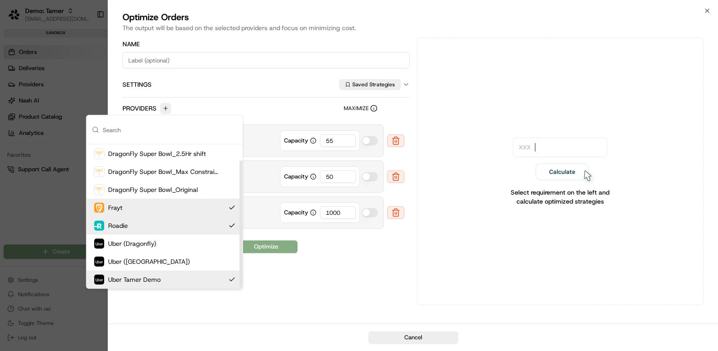
click at [383, 293] on div "Name Settings Saved Strategies Providers Maximize Roadie (Roadie_Sharebite_Demo…" at bounding box center [266, 171] width 287 height 267
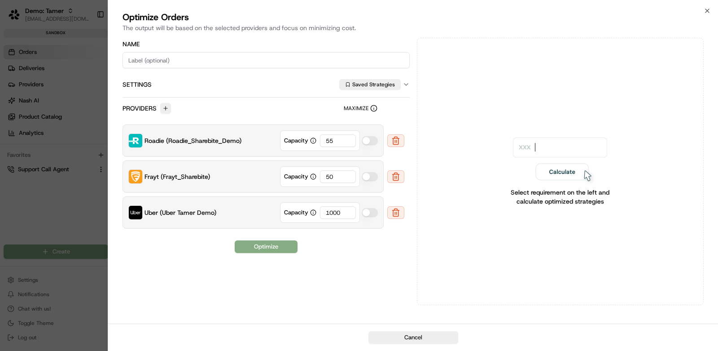
click at [284, 234] on div "Name Settings Saved Strategies Providers Maximize Roadie (Roadie_Sharebite_Demo…" at bounding box center [266, 171] width 287 height 267
click at [289, 248] on button "Optimize" at bounding box center [266, 246] width 63 height 13
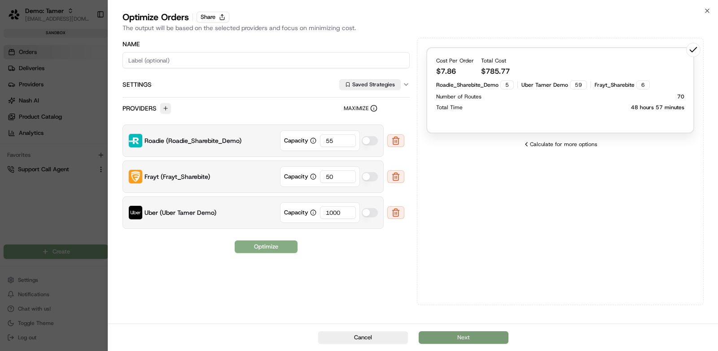
click at [455, 332] on button "Next" at bounding box center [464, 337] width 90 height 13
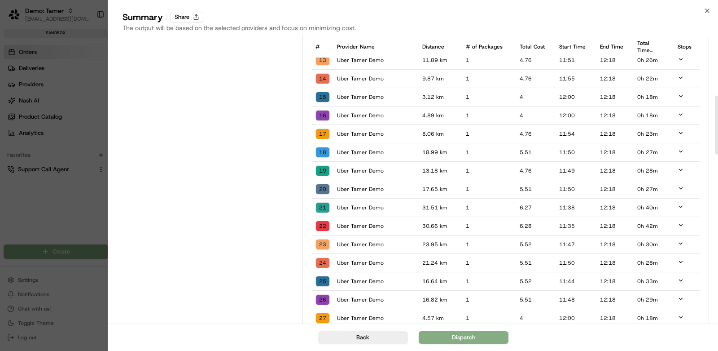
scroll to position [0, 0]
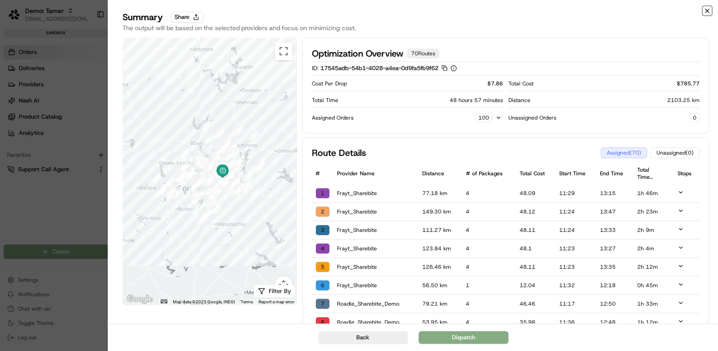
click at [710, 12] on icon "button" at bounding box center [707, 10] width 7 height 7
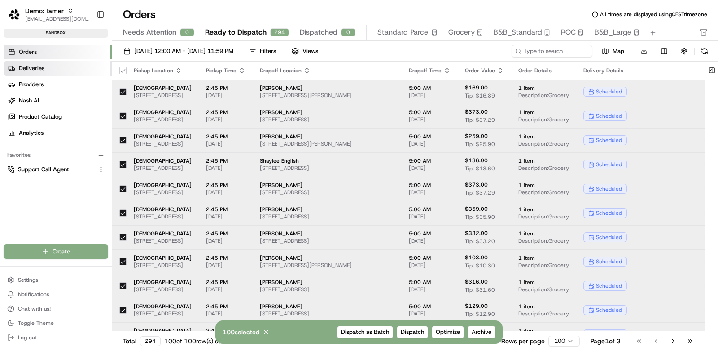
click at [43, 65] on span "Deliveries" at bounding box center [32, 68] width 26 height 8
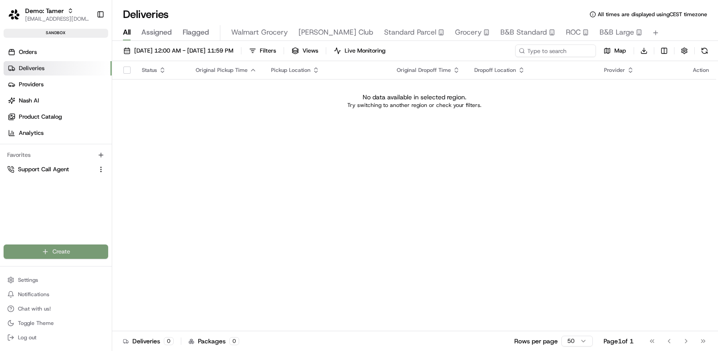
click at [77, 252] on html "Demo: Tamer tamer@usenash.com Toggle Sidebar sandbox Orders Deliveries Provider…" at bounding box center [359, 175] width 718 height 351
click at [145, 268] on link "Delivery" at bounding box center [163, 268] width 100 height 16
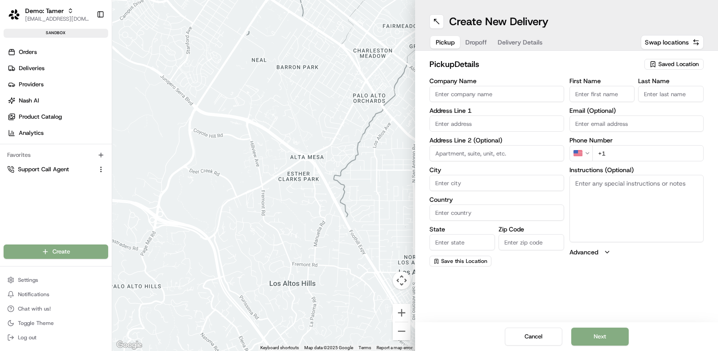
click at [464, 97] on input "Company Name" at bounding box center [497, 94] width 135 height 16
type input "Sharebite"
click at [470, 123] on input "text" at bounding box center [497, 123] width 135 height 16
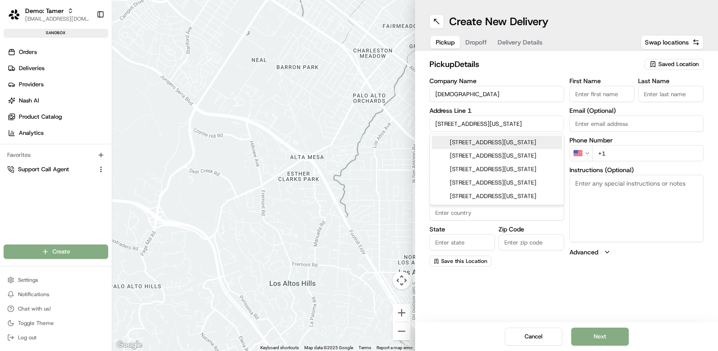
click at [526, 142] on div "99 Water St, New York, NY" at bounding box center [497, 142] width 130 height 13
type input "99 Water St, Brooklyn, NY 11201, USA"
type input "Brooklyn"
type input "United States"
type input "NY"
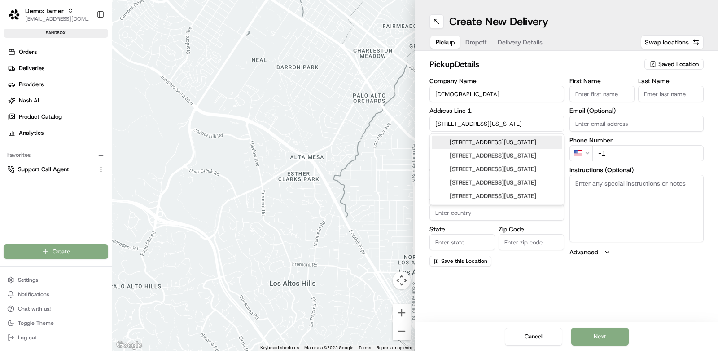
type input "11201"
type input "99 Water Street"
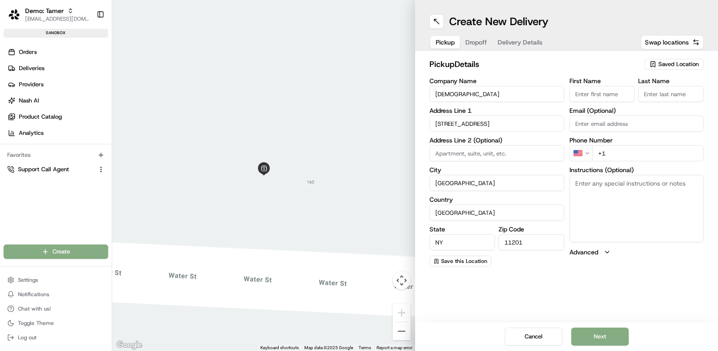
click at [635, 152] on input "+1" at bounding box center [648, 153] width 112 height 16
type input "+1 646 206 0124"
click at [549, 291] on div "Create New Delivery Pickup Dropoff Delivery Details Swap locations pickup Detai…" at bounding box center [566, 175] width 303 height 351
click at [588, 96] on input "First Name" at bounding box center [603, 94] width 66 height 16
type input "Gabby"
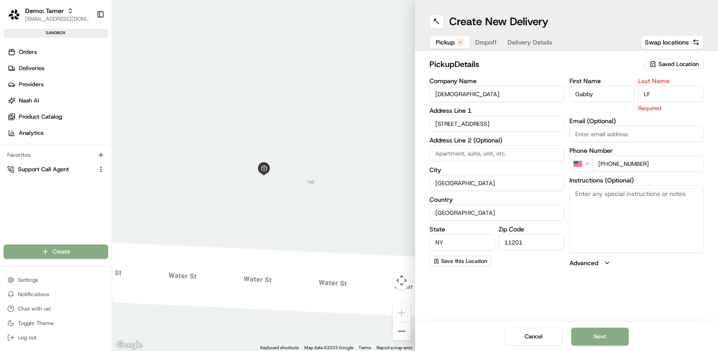
type input "LF"
click at [568, 293] on div "Create New Delivery Pickup Dropoff Delivery Details Swap locations pickup Detai…" at bounding box center [566, 175] width 303 height 351
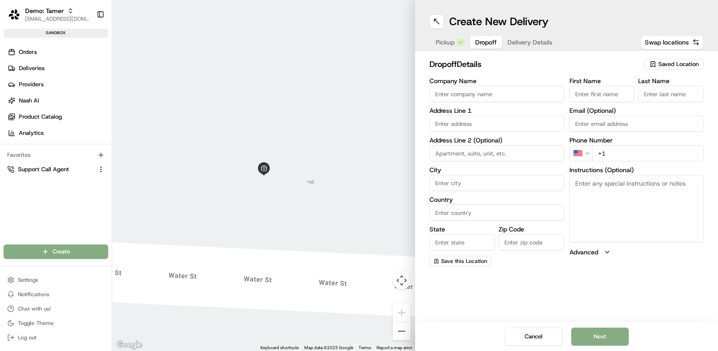
click at [474, 38] on button "Dropoff" at bounding box center [486, 42] width 32 height 13
click at [472, 92] on input "Company Name" at bounding box center [497, 94] width 135 height 16
type input "Nash"
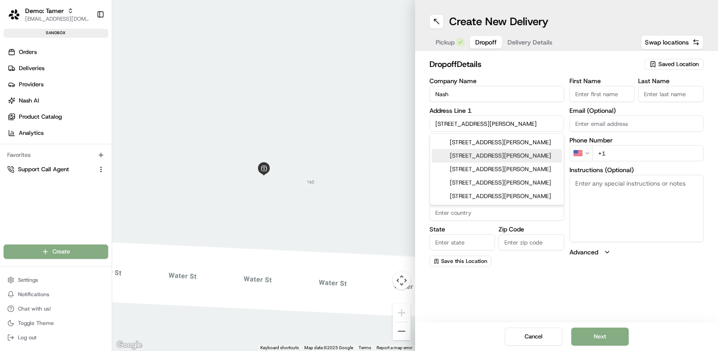
click at [516, 155] on div "595 Dean Street, Brooklyn, NY" at bounding box center [497, 155] width 130 height 13
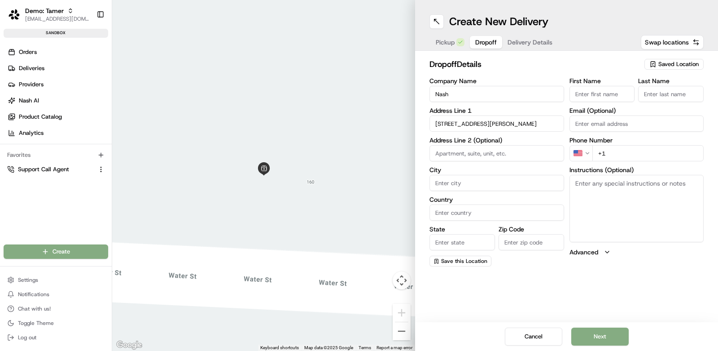
type input "595 Dean St, Brooklyn, NY 11238, USA"
type input "Brooklyn"
type input "United States"
type input "NY"
type input "11238"
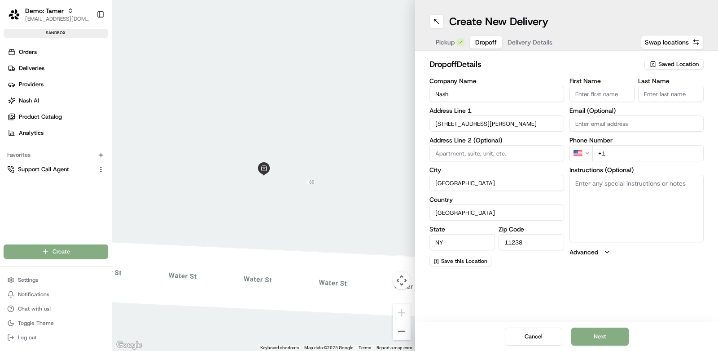
type input "595 Dean Street"
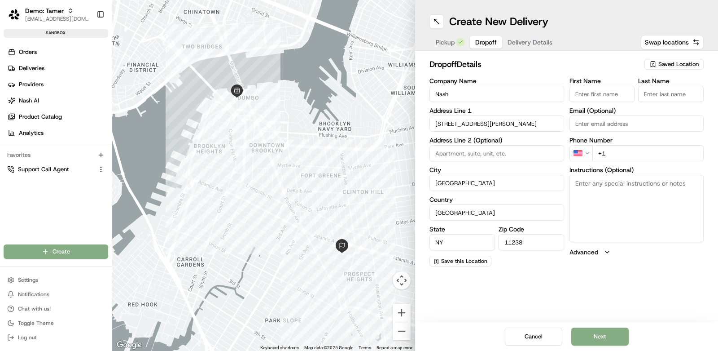
click at [593, 88] on input "First Name" at bounding box center [603, 94] width 66 height 16
type input "Tamer"
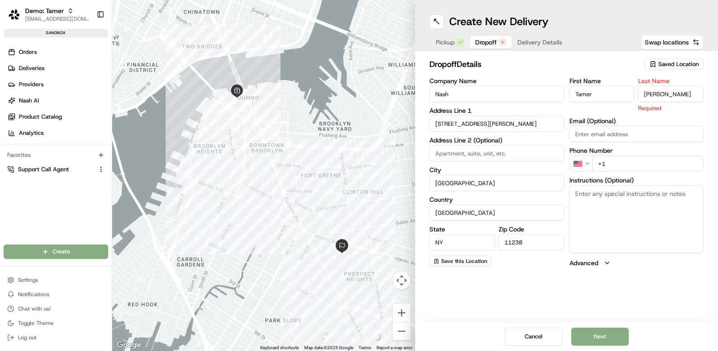
type input "Al Ghussein"
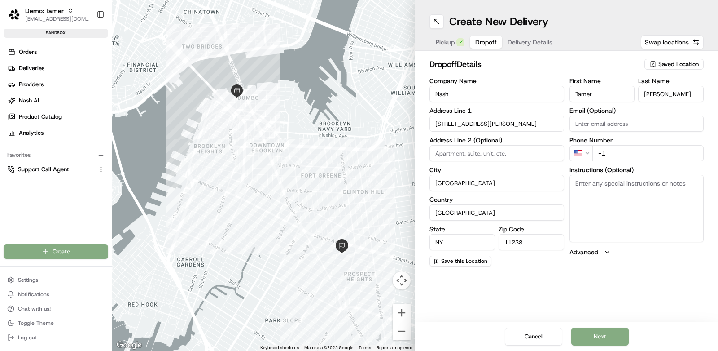
click at [602, 64] on h2 "dropoff Details" at bounding box center [535, 64] width 210 height 13
click at [613, 335] on button "Next" at bounding box center [599, 336] width 57 height 18
click at [631, 150] on input "+1" at bounding box center [648, 153] width 112 height 16
click at [682, 63] on span "Saved Location" at bounding box center [678, 64] width 40 height 8
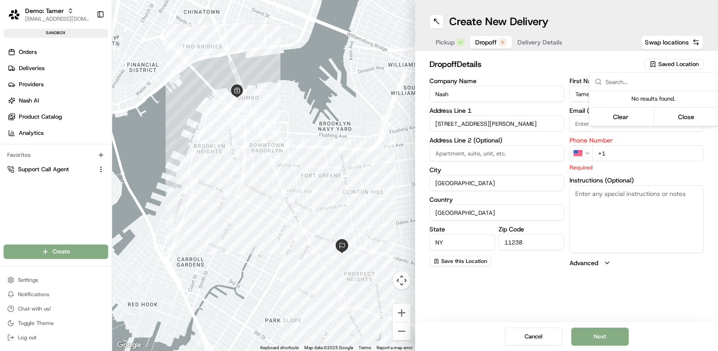
click at [642, 270] on html "Demo: Tamer tamer@usenash.com Toggle Sidebar sandbox Orders Deliveries Provider…" at bounding box center [359, 175] width 718 height 351
click at [623, 155] on input "+1" at bounding box center [648, 153] width 112 height 16
type input "+1 646 206 0124"
click at [648, 290] on div "Create New Delivery Pickup Dropoff Delivery Details Swap locations dropoff Deta…" at bounding box center [566, 175] width 303 height 351
click at [597, 346] on div "Cancel Next" at bounding box center [566, 336] width 303 height 29
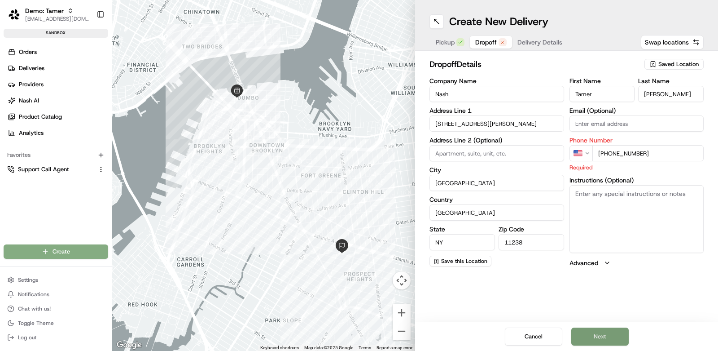
click at [607, 330] on button "Next" at bounding box center [599, 336] width 57 height 18
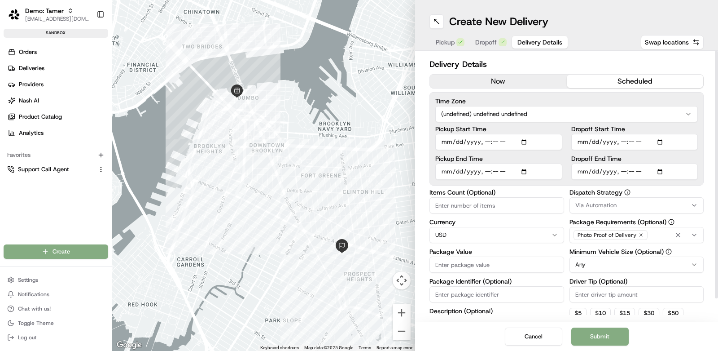
click at [607, 79] on button "scheduled" at bounding box center [635, 81] width 137 height 13
click at [495, 117] on html "Demo: Tamer tamer@usenash.com Toggle Sidebar sandbox Orders Deliveries Provider…" at bounding box center [359, 175] width 718 height 351
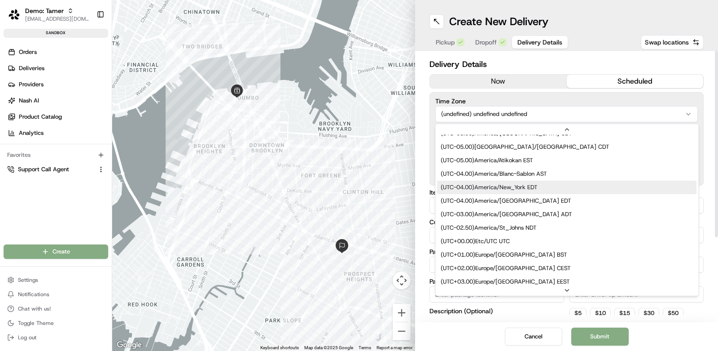
scroll to position [146, 0]
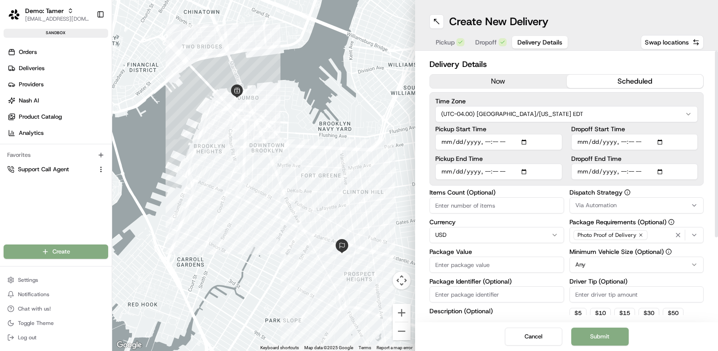
click at [527, 142] on input "Pickup Start Time" at bounding box center [498, 142] width 127 height 16
click at [566, 135] on div "Pickup Start Time Pickup End Time Dropoff Start Time Dropoff End Time" at bounding box center [566, 153] width 263 height 54
type input "2025-08-20T12:00"
click at [526, 171] on input "Pickup End Time" at bounding box center [498, 171] width 127 height 16
type input "2025-08-20T12:55"
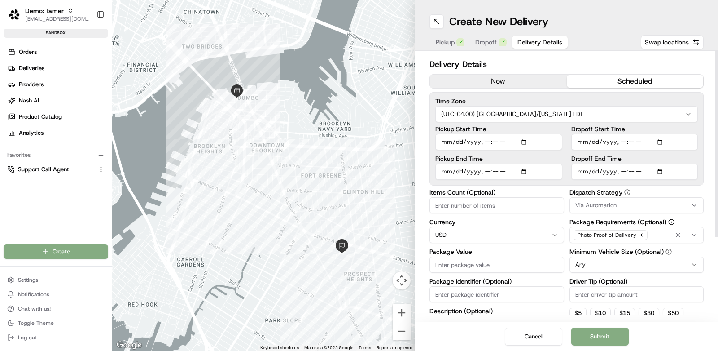
click at [653, 191] on label "Dispatch Strategy" at bounding box center [637, 192] width 135 height 6
click at [662, 143] on input "Dropoff Start Time" at bounding box center [634, 142] width 127 height 16
type input "2025-08-20T13:00"
click at [706, 142] on div "Delivery Details now scheduled Time Zone (UTC-04.00) America/New York EDT Picku…" at bounding box center [566, 186] width 303 height 271
click at [662, 171] on input "Dropoff End Time" at bounding box center [634, 171] width 127 height 16
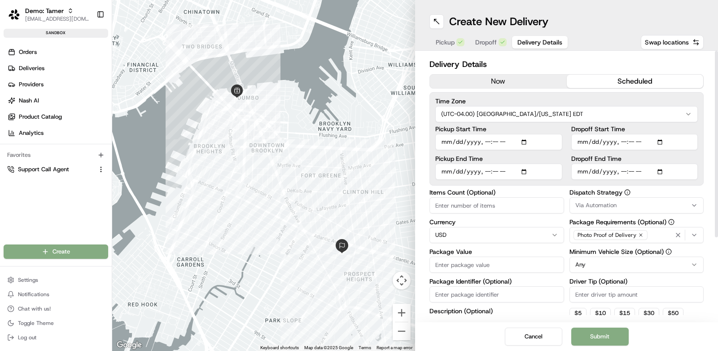
type input "2025-08-20T13:30"
click at [709, 211] on div "Delivery Details now scheduled Time Zone (UTC-04.00) America/New York EDT Picku…" at bounding box center [566, 186] width 303 height 271
click at [522, 201] on input "Items Count (Optional)" at bounding box center [497, 205] width 135 height 16
type input "4"
click at [515, 263] on input "Package Value" at bounding box center [497, 264] width 135 height 16
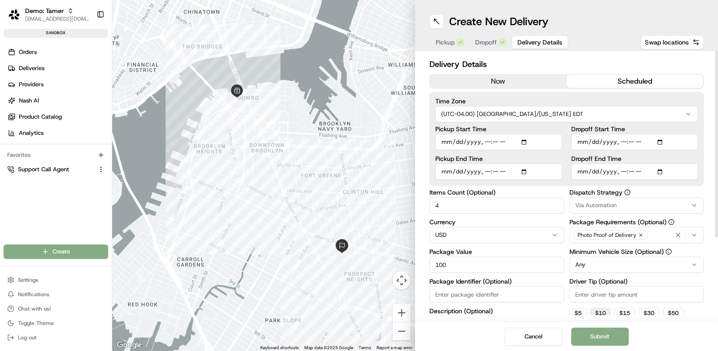
type input "100"
click at [602, 311] on button "$ 10" at bounding box center [600, 312] width 21 height 11
type input "10"
click at [528, 294] on input "Package Identifier (Optional)" at bounding box center [497, 294] width 135 height 16
type input "Catering"
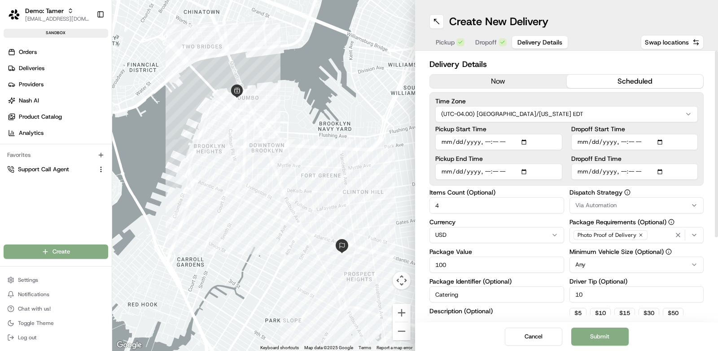
click at [568, 298] on div "Items Count (Optional) 4 Currency USD Package Value 100 Package Identifier (Opt…" at bounding box center [567, 277] width 274 height 177
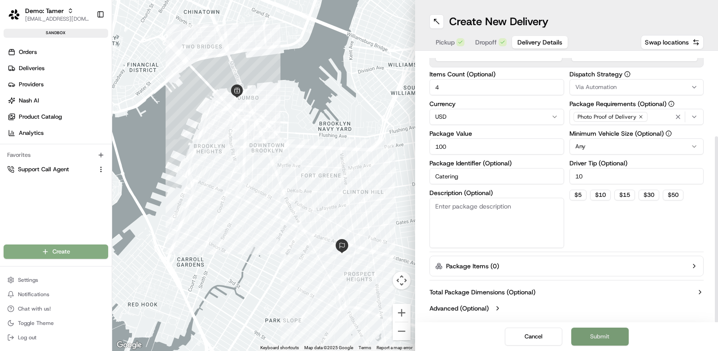
click at [605, 334] on button "Submit" at bounding box center [599, 336] width 57 height 18
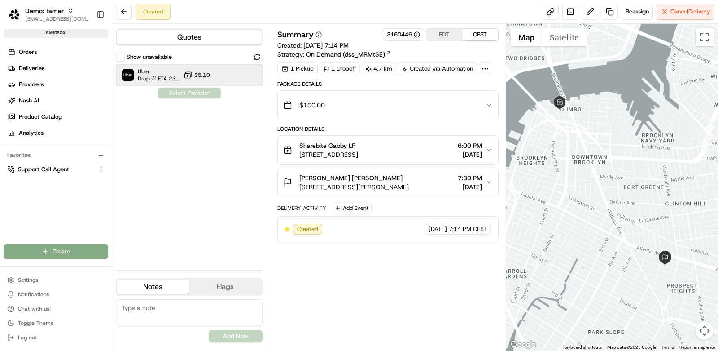
click at [146, 73] on span "Uber" at bounding box center [159, 71] width 42 height 7
click at [184, 93] on button "Assign Provider" at bounding box center [190, 93] width 64 height 11
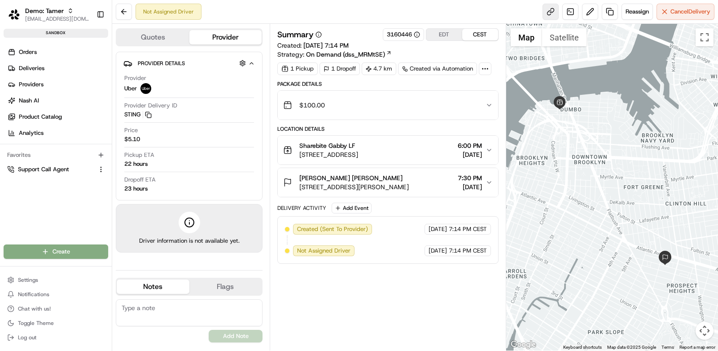
click at [551, 13] on link at bounding box center [551, 12] width 16 height 16
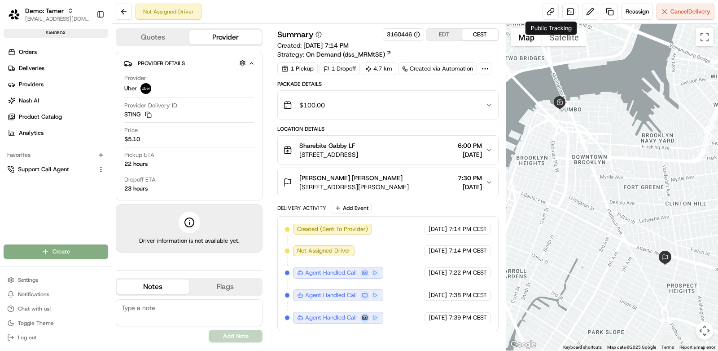
click at [363, 313] on button at bounding box center [364, 317] width 9 height 9
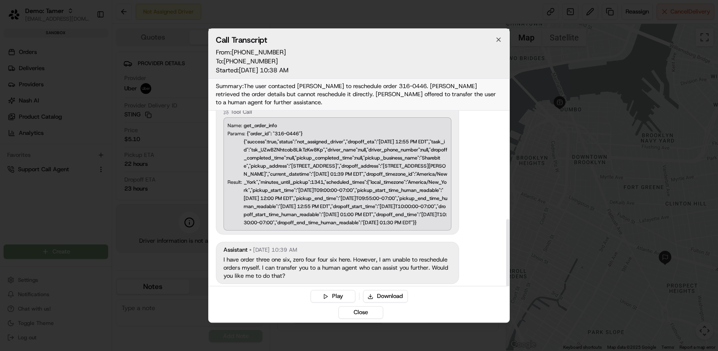
scroll to position [283, 0]
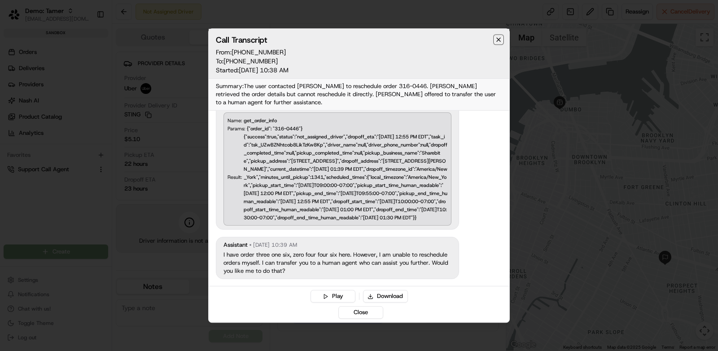
click at [500, 41] on icon "button" at bounding box center [499, 40] width 4 height 4
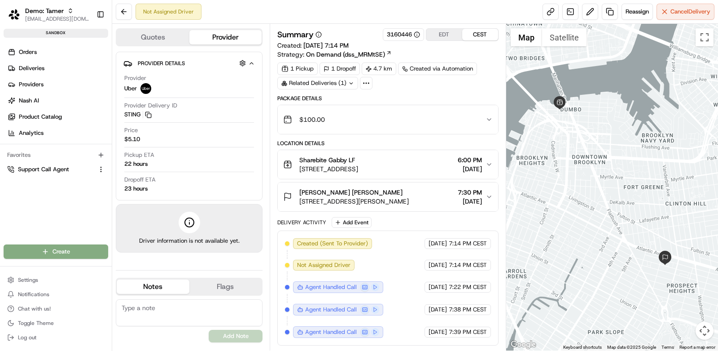
click at [453, 11] on div "Not Assigned Driver Reassign Cancel Delivery" at bounding box center [415, 12] width 606 height 24
